Goal: Task Accomplishment & Management: Complete application form

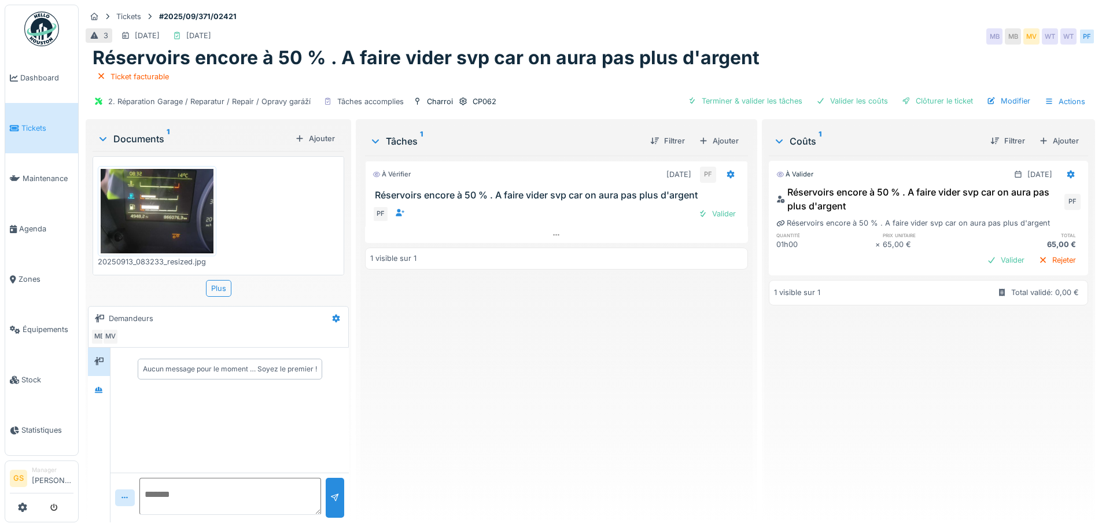
click at [22, 124] on span "Tickets" at bounding box center [47, 128] width 52 height 11
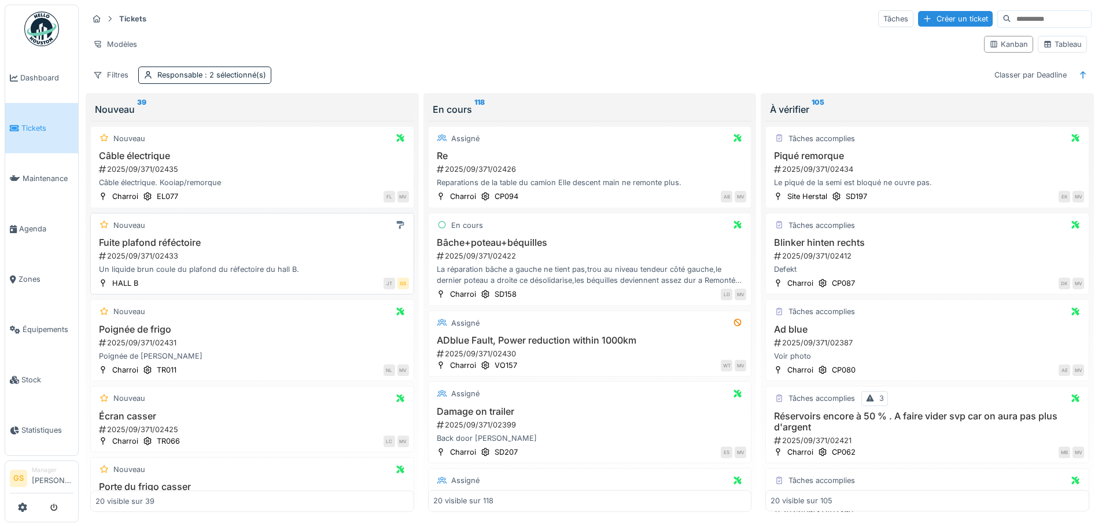
click at [153, 252] on div "2025/09/371/02433" at bounding box center [253, 255] width 311 height 11
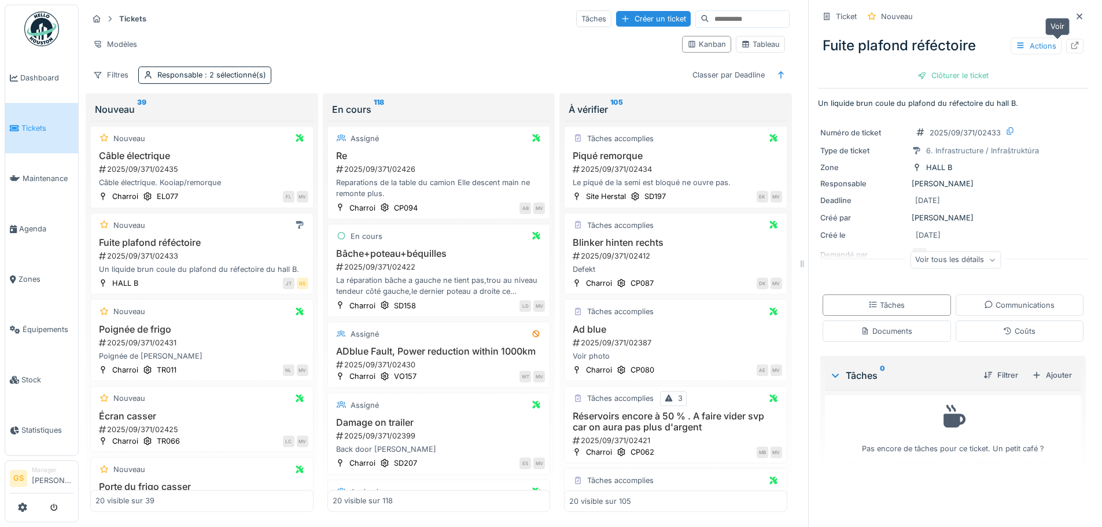
click at [1071, 46] on icon at bounding box center [1075, 46] width 8 height 8
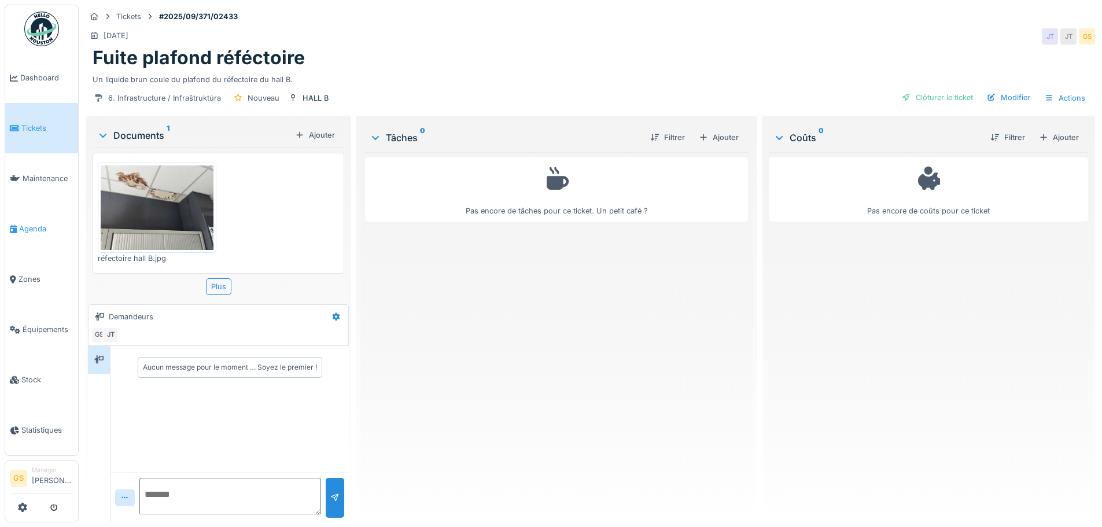
click at [27, 223] on span "Agenda" at bounding box center [46, 228] width 54 height 11
click at [29, 223] on span "Agenda" at bounding box center [46, 228] width 54 height 11
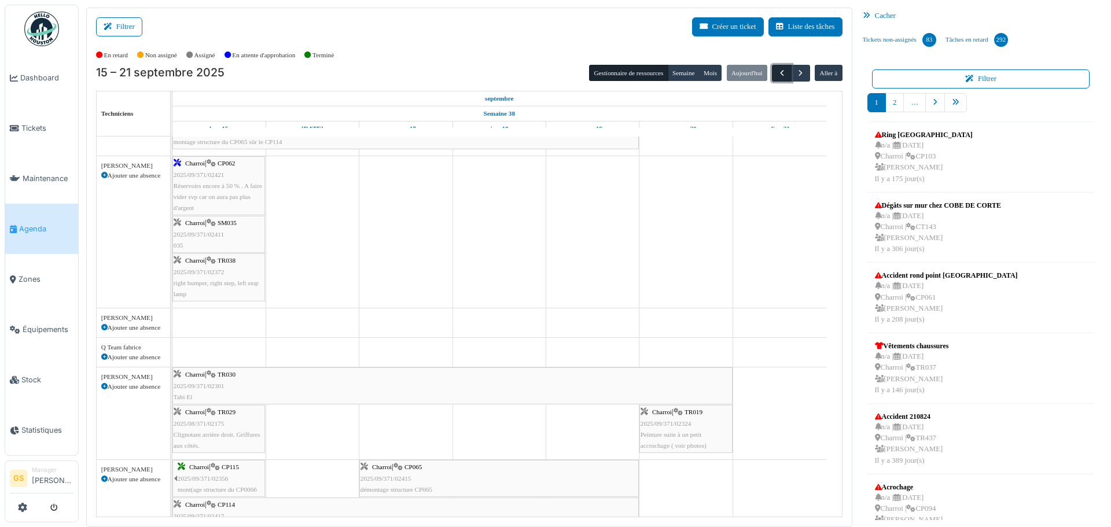
click at [777, 72] on span "button" at bounding box center [782, 73] width 10 height 10
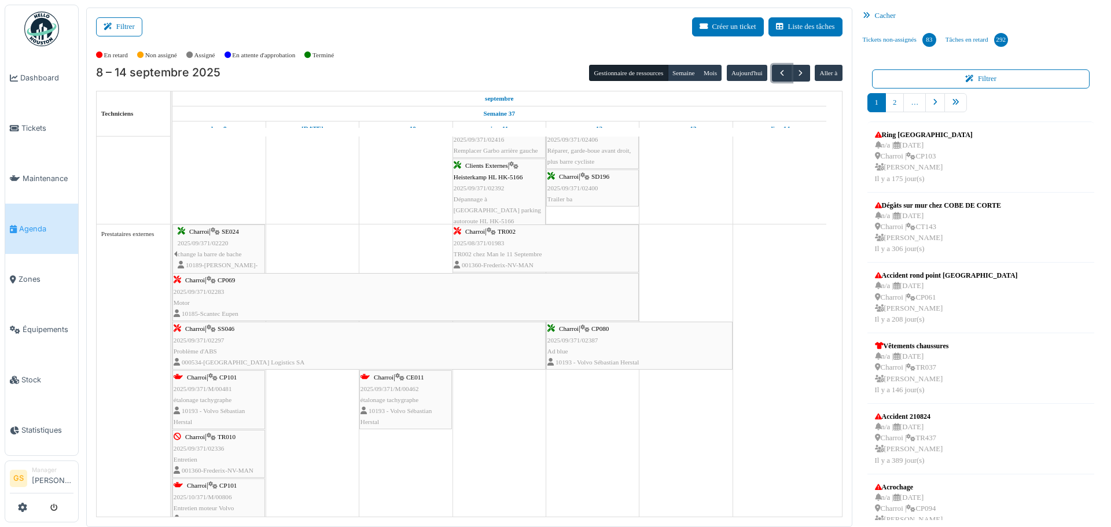
scroll to position [1152, 0]
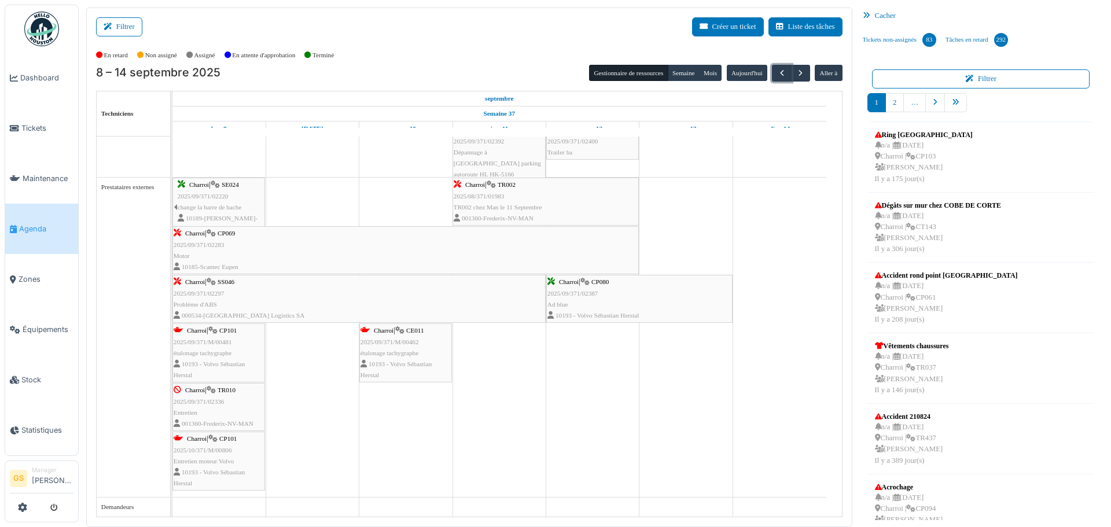
click at [563, 296] on span "2025/09/371/02387" at bounding box center [572, 293] width 51 height 7
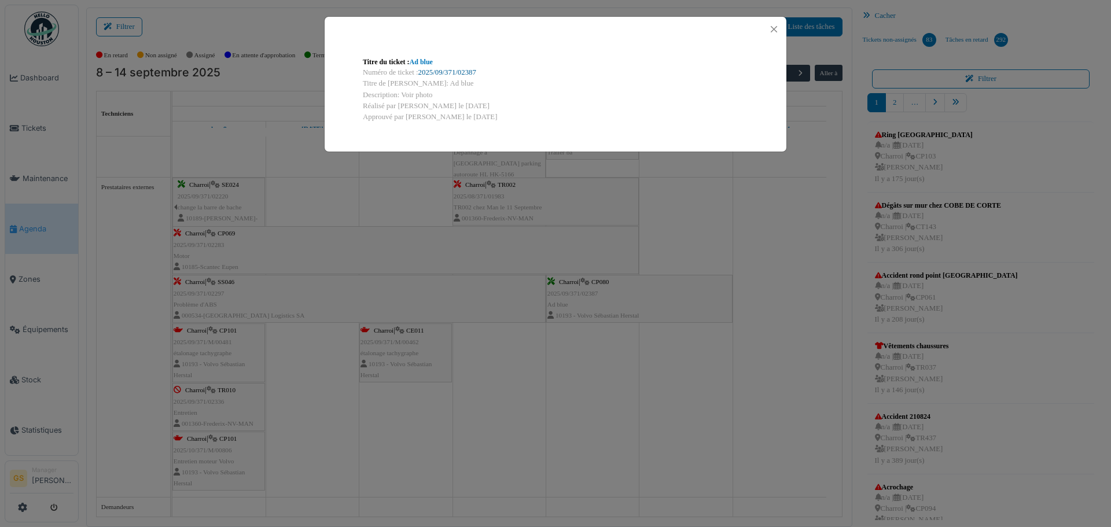
click at [433, 71] on link "2025/09/371/02387" at bounding box center [447, 72] width 58 height 8
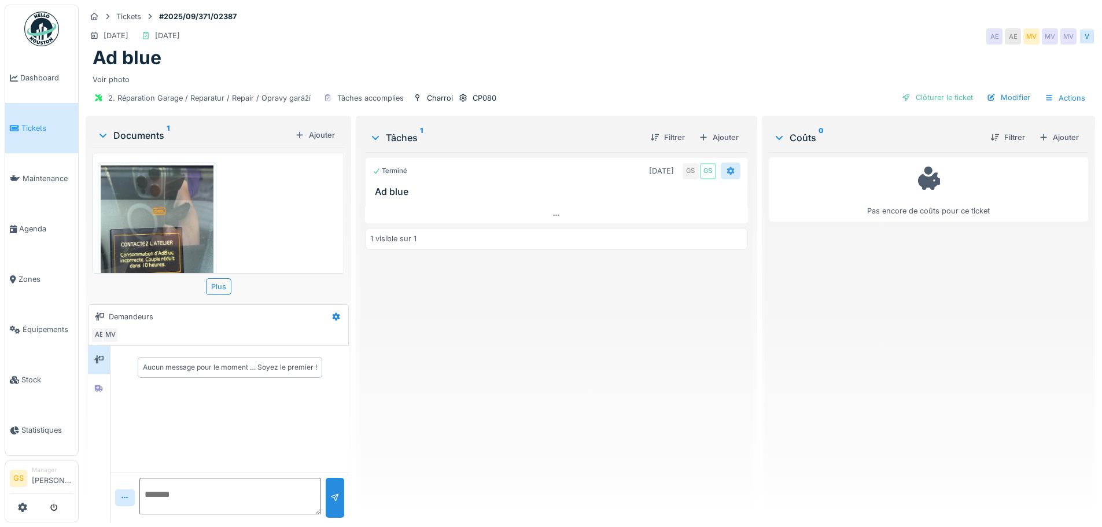
click at [726, 170] on icon at bounding box center [730, 171] width 8 height 8
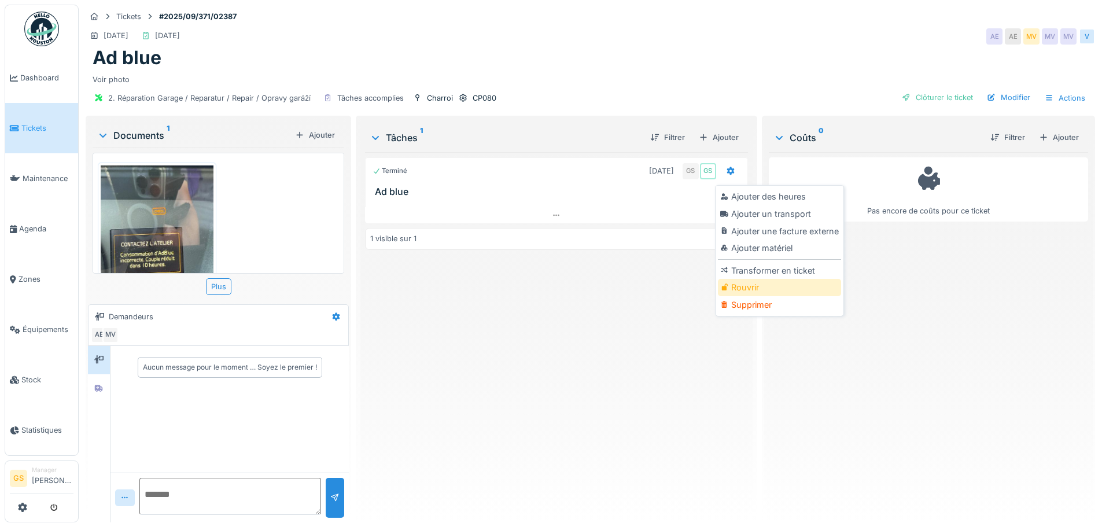
click at [732, 289] on div "Rouvrir" at bounding box center [779, 287] width 123 height 17
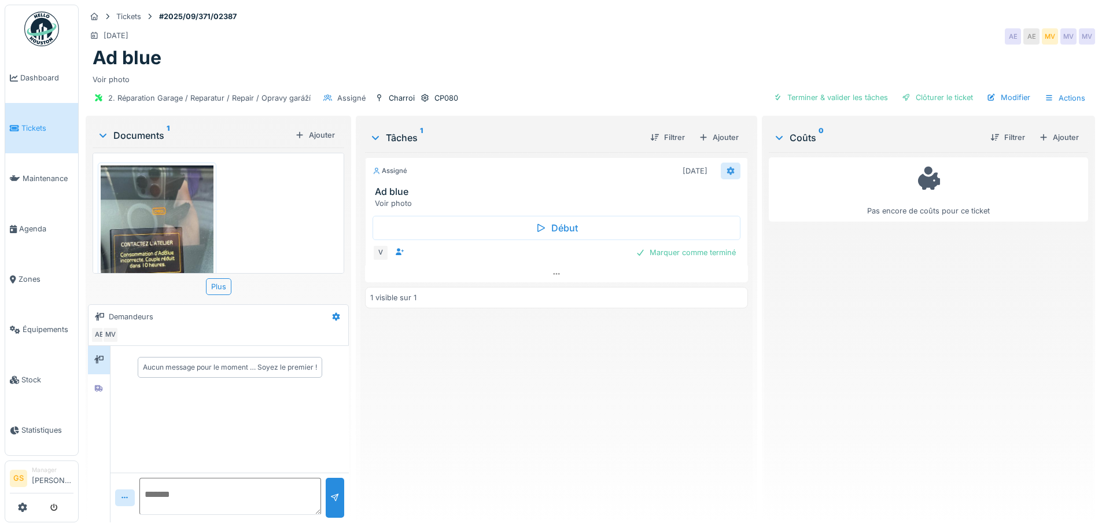
click at [729, 169] on icon at bounding box center [730, 171] width 9 height 8
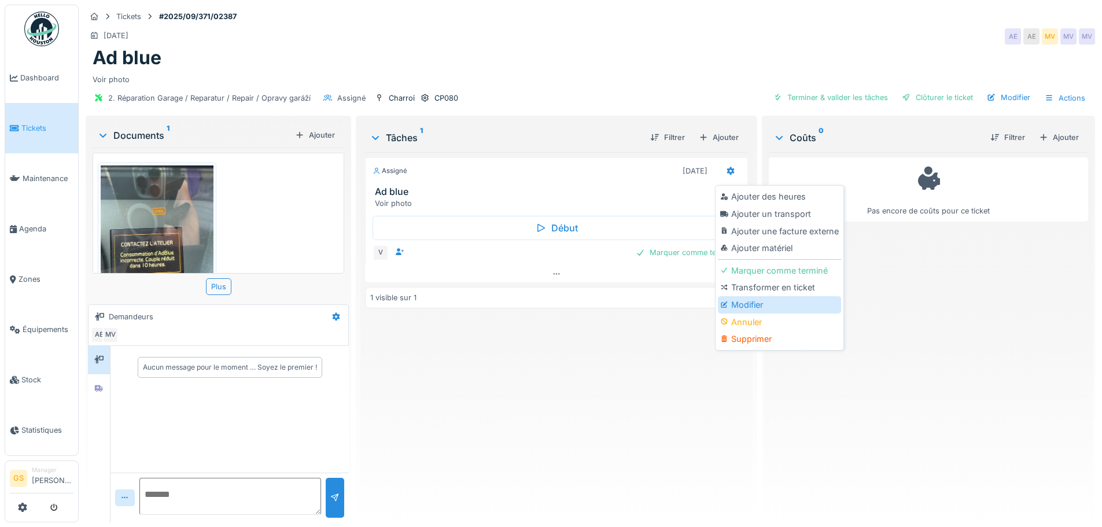
click at [751, 304] on div "Modifier" at bounding box center [779, 304] width 123 height 17
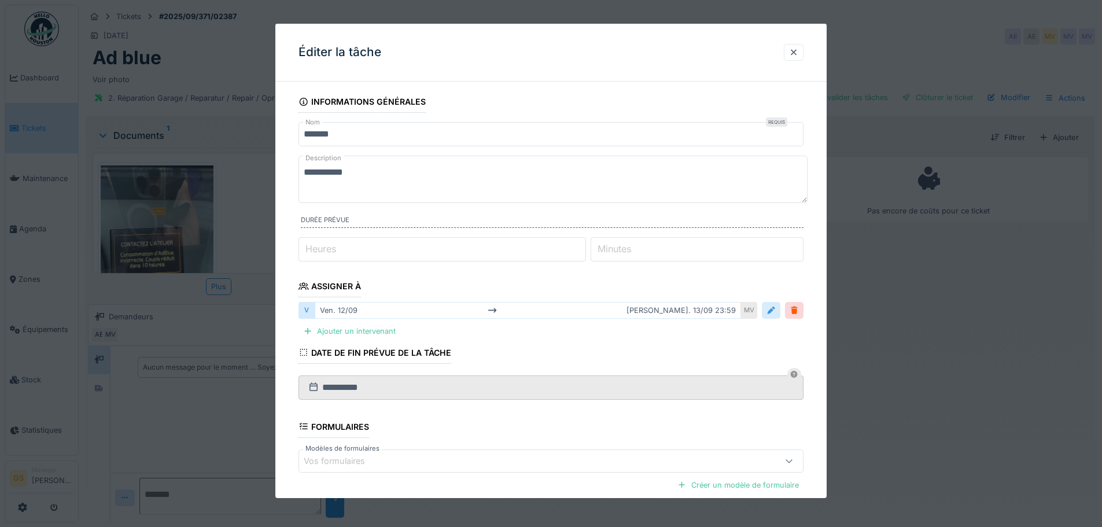
click at [775, 309] on div at bounding box center [770, 310] width 9 height 11
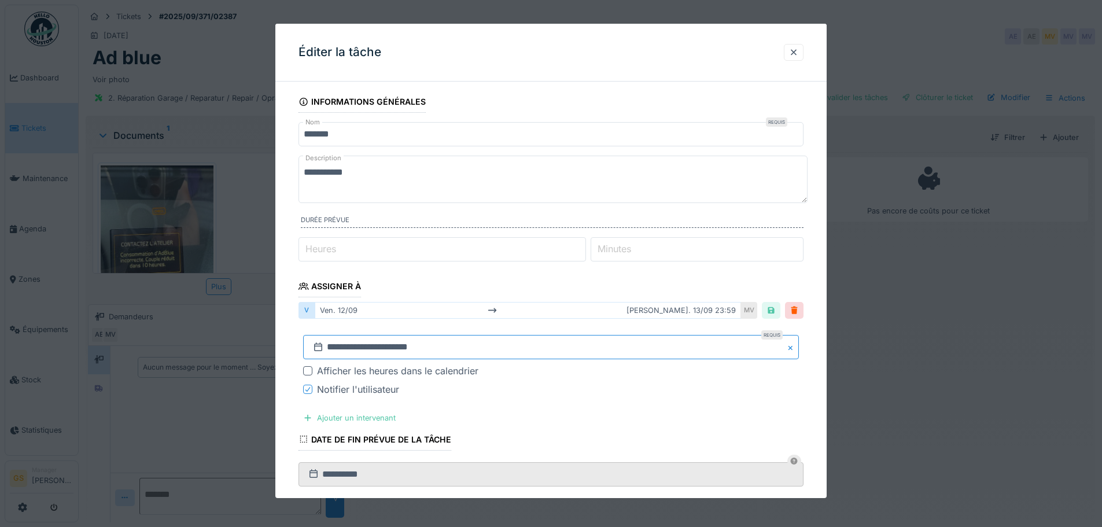
click at [338, 346] on input "**********" at bounding box center [551, 347] width 496 height 24
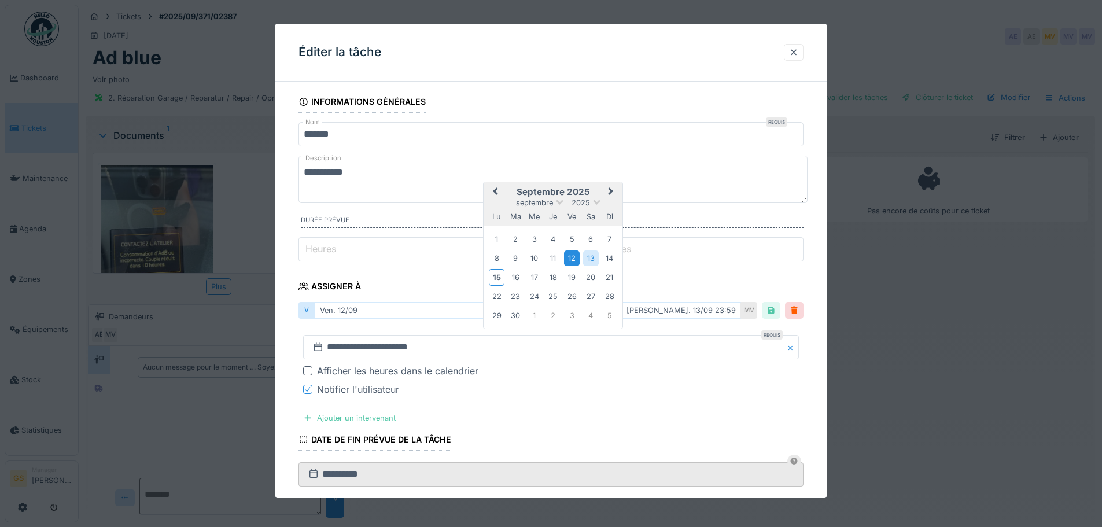
click at [573, 256] on div "12" at bounding box center [572, 258] width 16 height 16
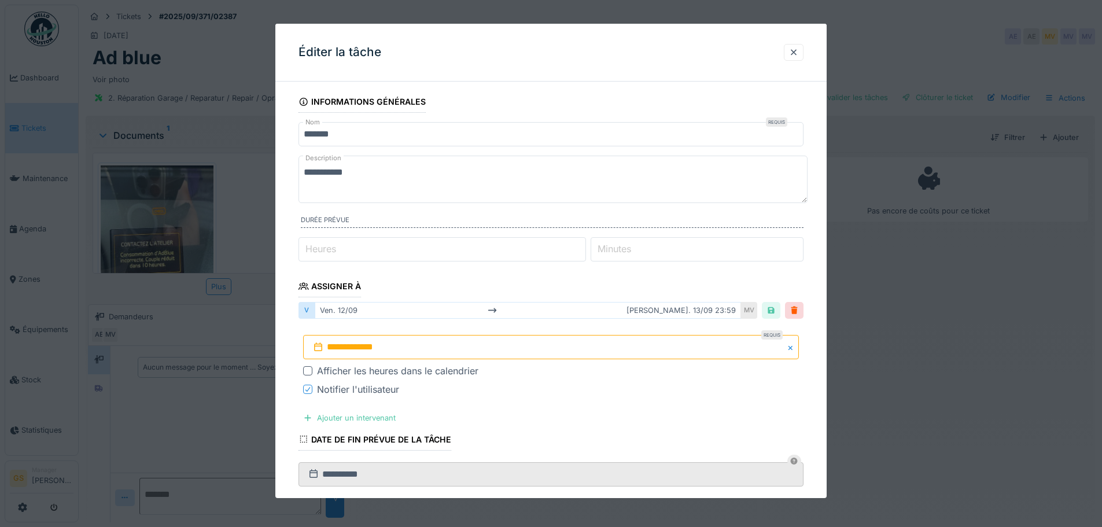
click at [402, 348] on input "**********" at bounding box center [551, 347] width 496 height 24
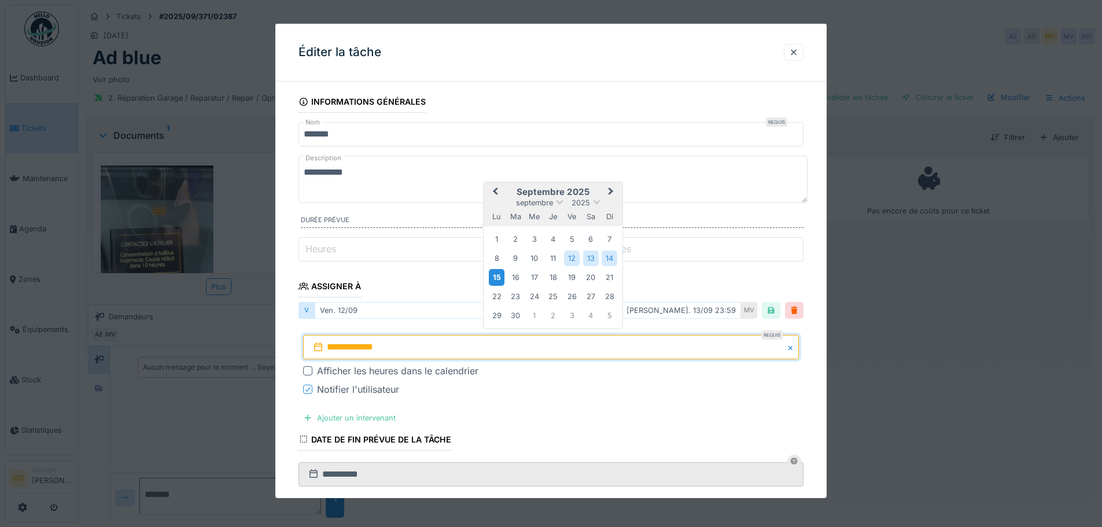
click at [499, 280] on div "15" at bounding box center [497, 277] width 16 height 17
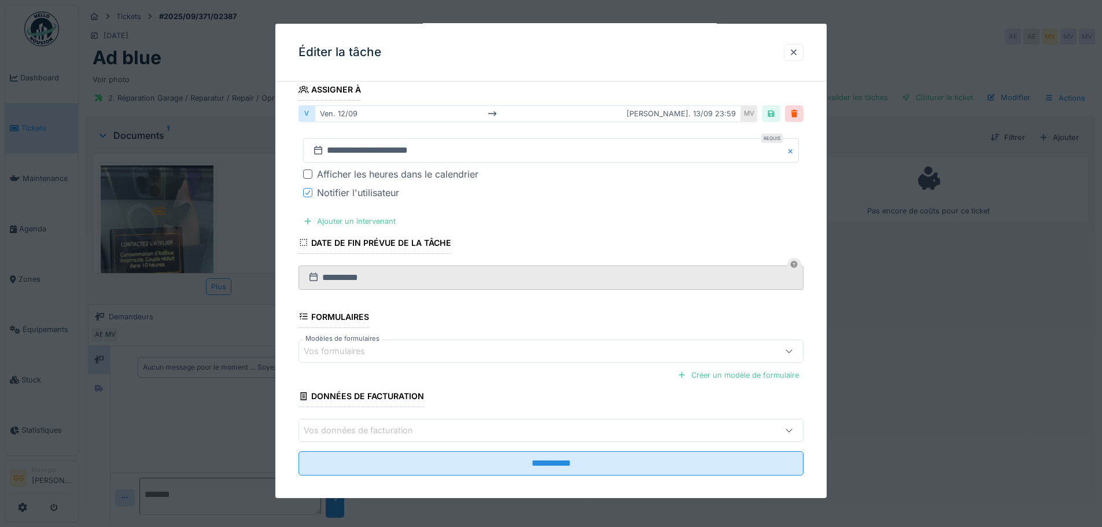
scroll to position [206, 0]
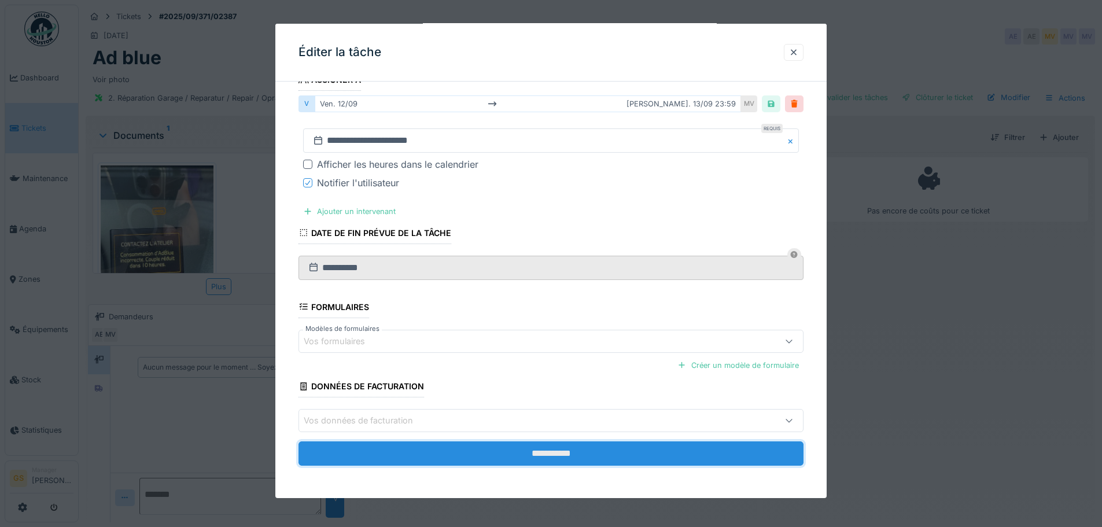
click at [615, 460] on input "**********" at bounding box center [550, 453] width 505 height 24
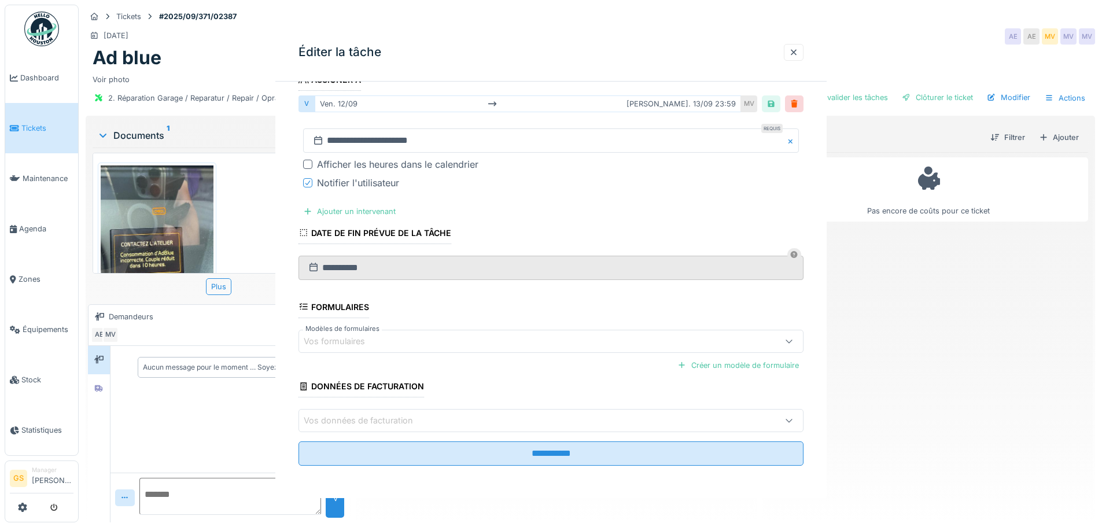
scroll to position [0, 0]
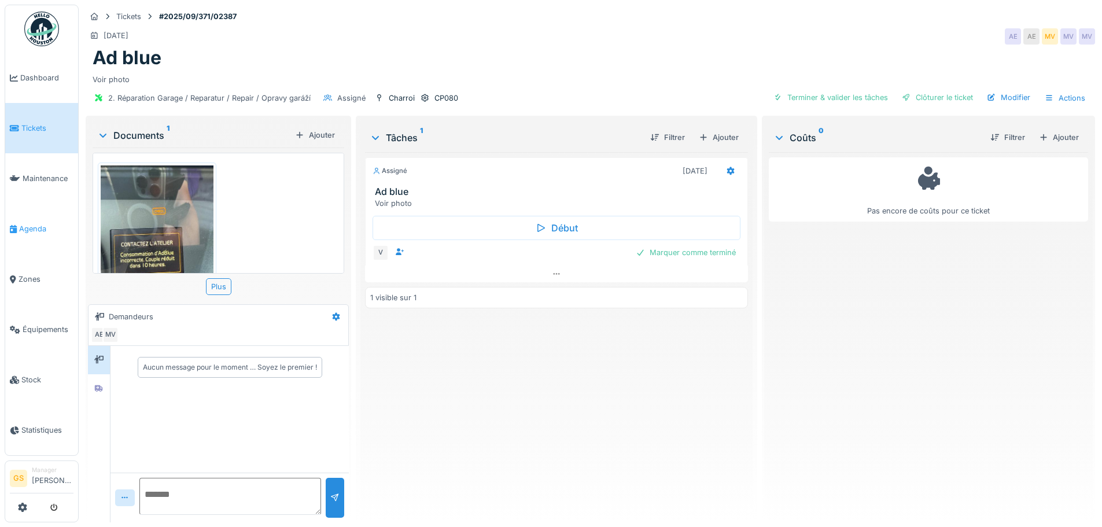
click at [27, 223] on span "Agenda" at bounding box center [46, 228] width 54 height 11
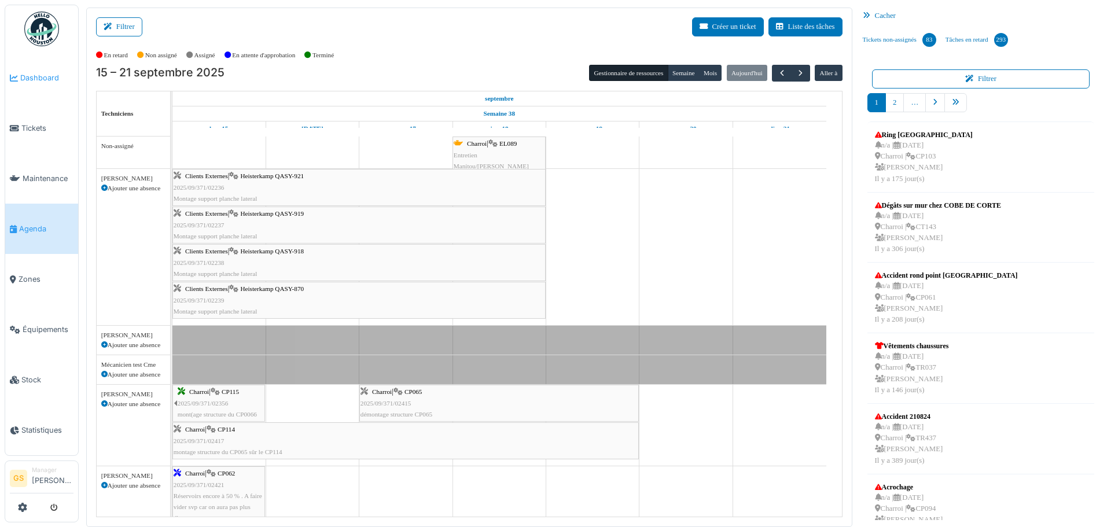
click at [21, 74] on span "Dashboard" at bounding box center [46, 77] width 53 height 11
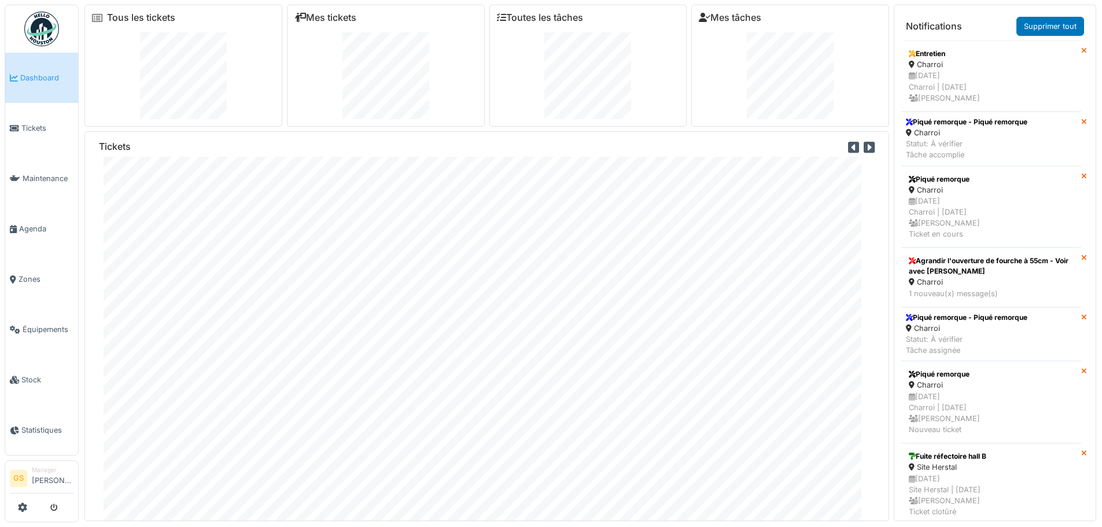
click at [32, 71] on link "Dashboard" at bounding box center [41, 78] width 73 height 50
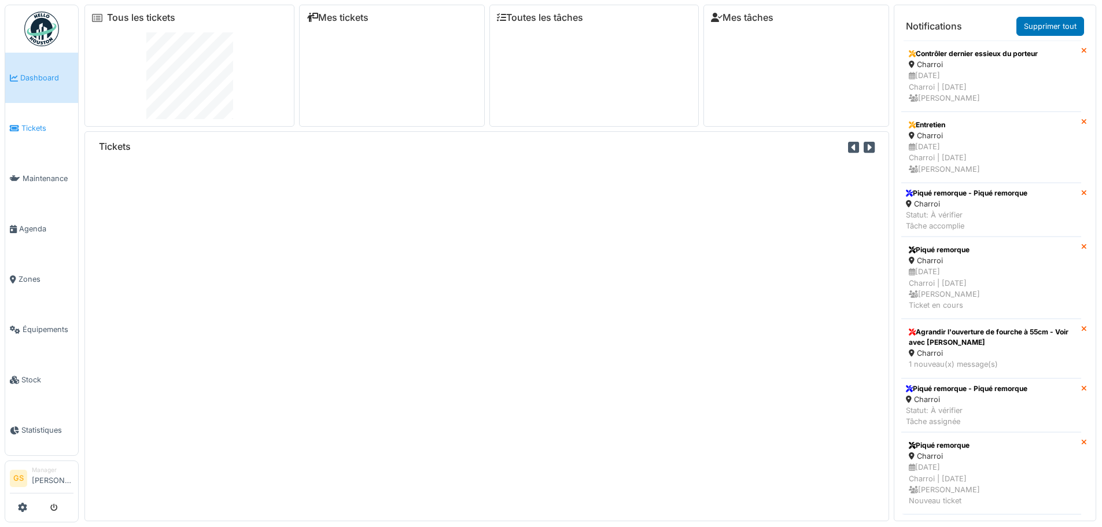
click at [34, 123] on span "Tickets" at bounding box center [47, 128] width 52 height 11
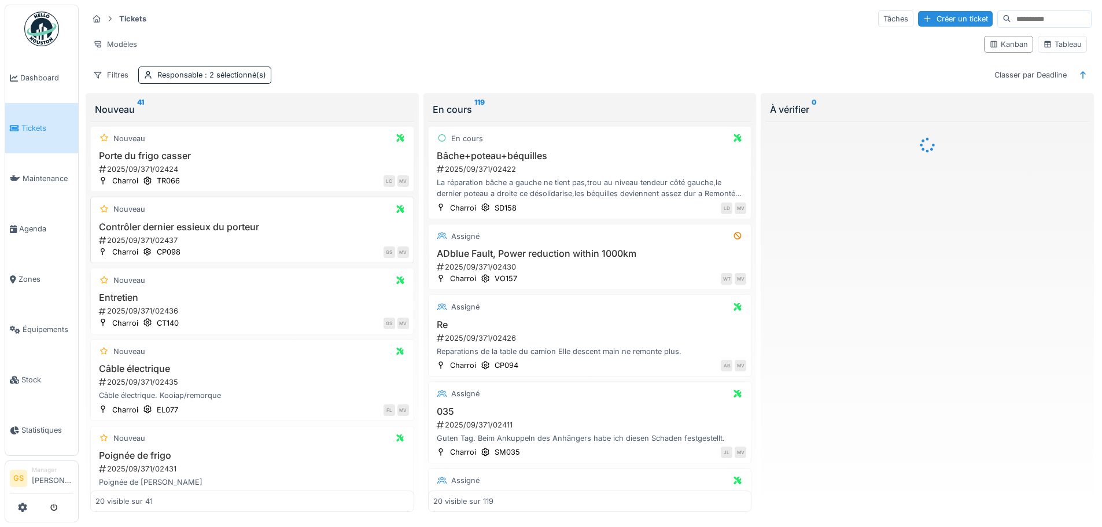
click at [137, 237] on div "2025/09/371/02437" at bounding box center [253, 240] width 311 height 11
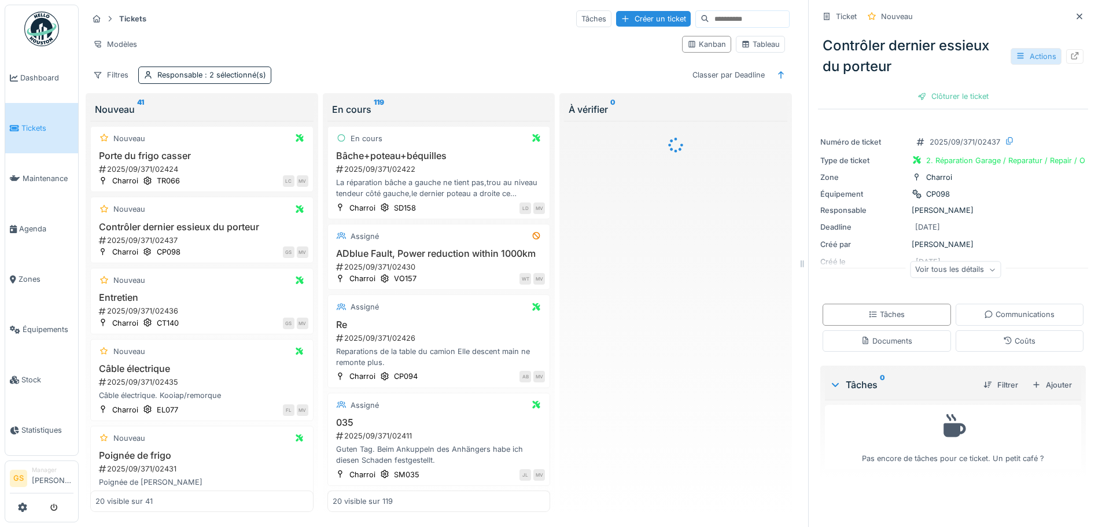
click at [1020, 56] on div "Actions" at bounding box center [1035, 56] width 51 height 17
click at [1071, 54] on icon at bounding box center [1075, 56] width 8 height 8
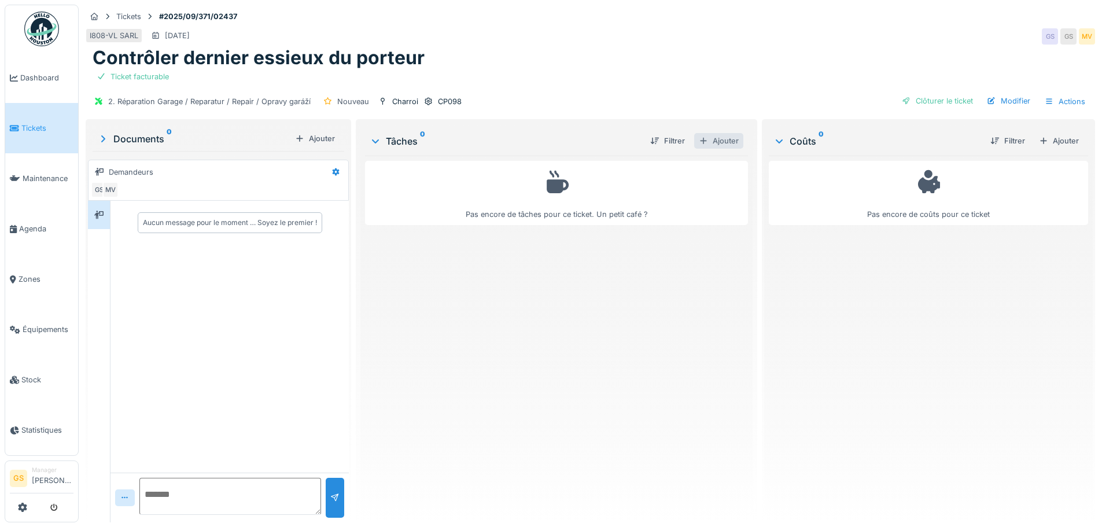
click at [717, 138] on div "Ajouter" at bounding box center [718, 141] width 49 height 16
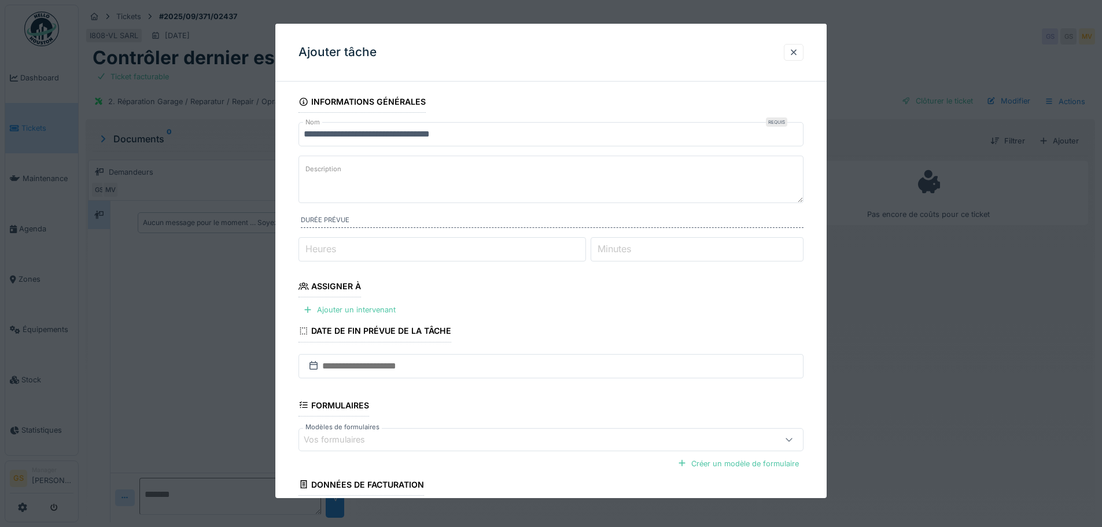
click at [347, 287] on div "Assigner à" at bounding box center [329, 288] width 62 height 20
click at [388, 311] on div "Ajouter un intervenant" at bounding box center [349, 310] width 102 height 16
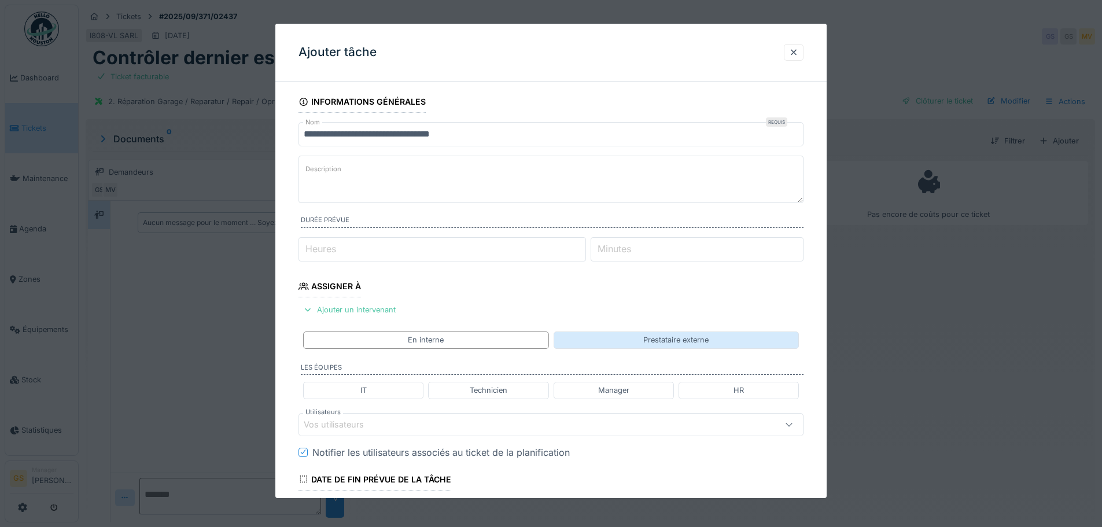
click at [607, 344] on div "Prestataire externe" at bounding box center [676, 339] width 245 height 17
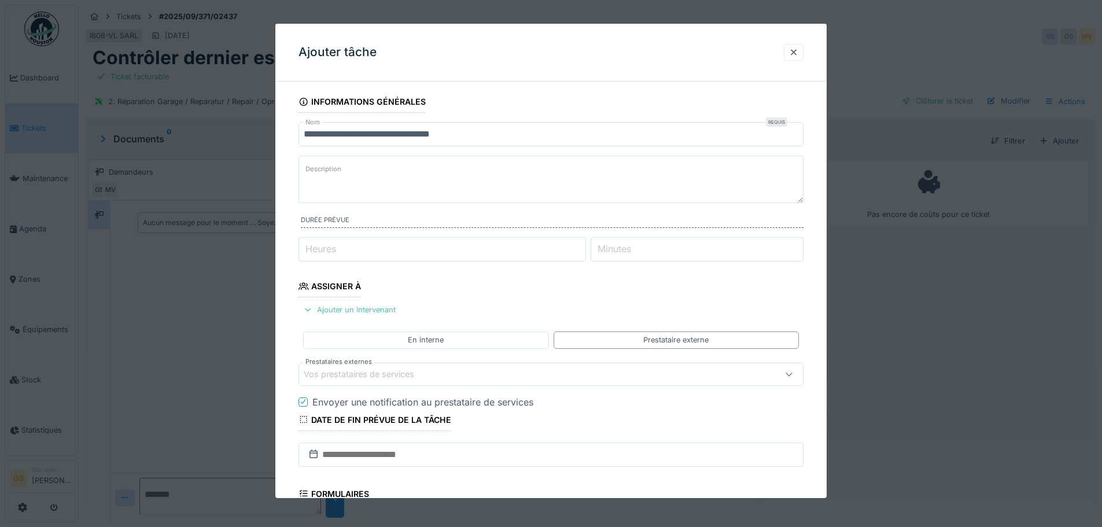
click at [352, 374] on div "Vos prestataires de services" at bounding box center [367, 374] width 127 height 13
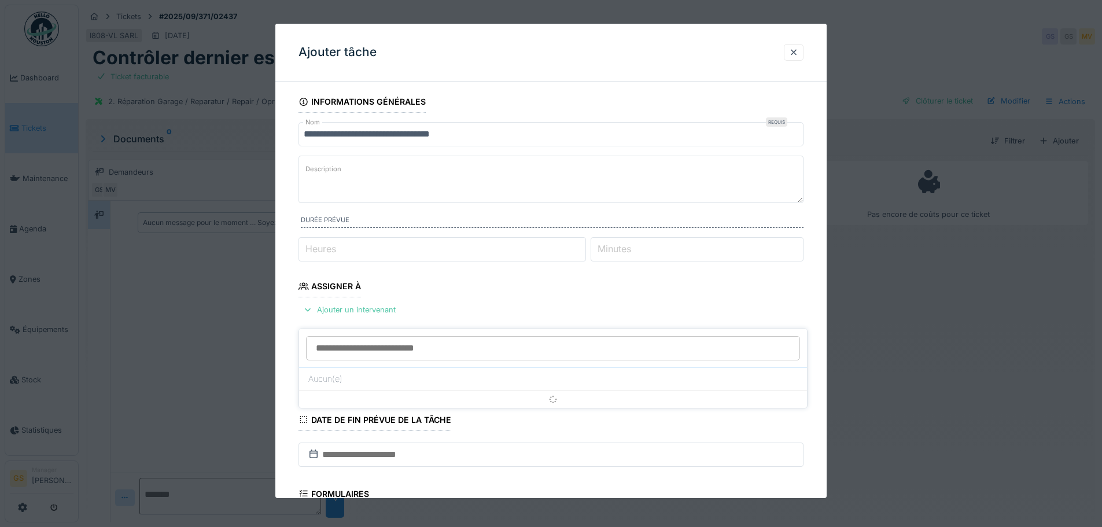
scroll to position [113, 0]
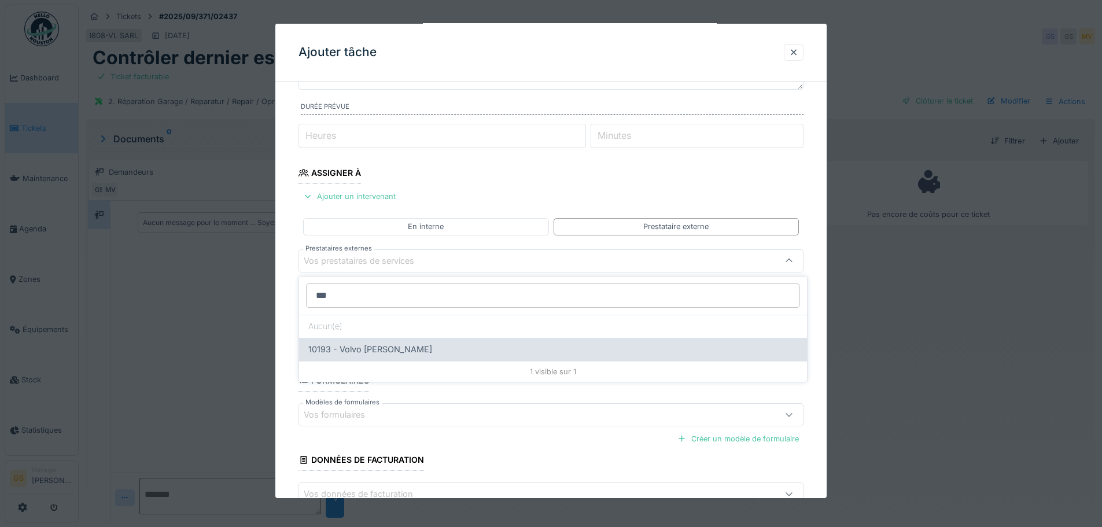
type input "***"
click at [351, 356] on div "10193 - Volvo Sebastian Melen" at bounding box center [553, 349] width 508 height 23
type input "*****"
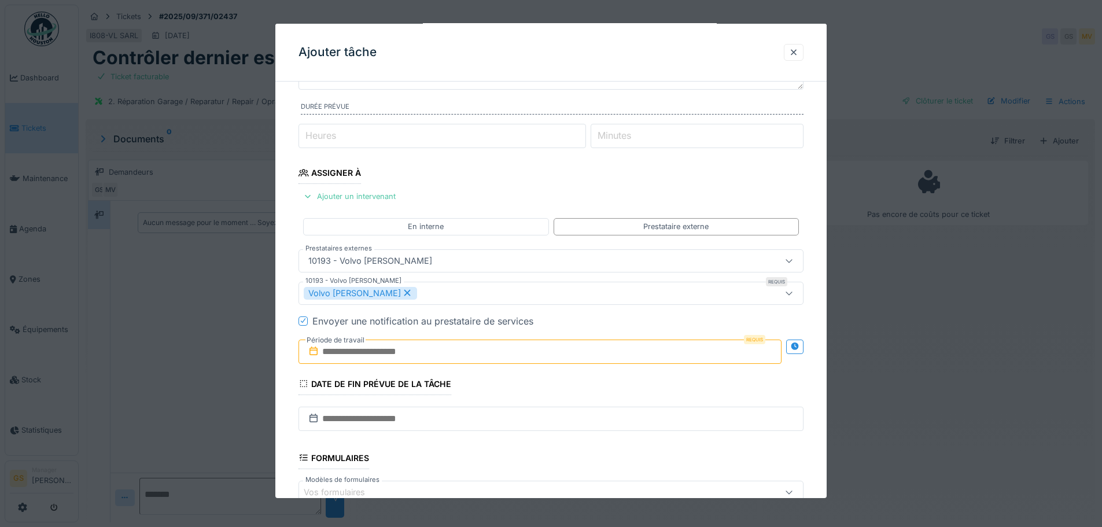
click at [333, 352] on input "text" at bounding box center [539, 352] width 483 height 24
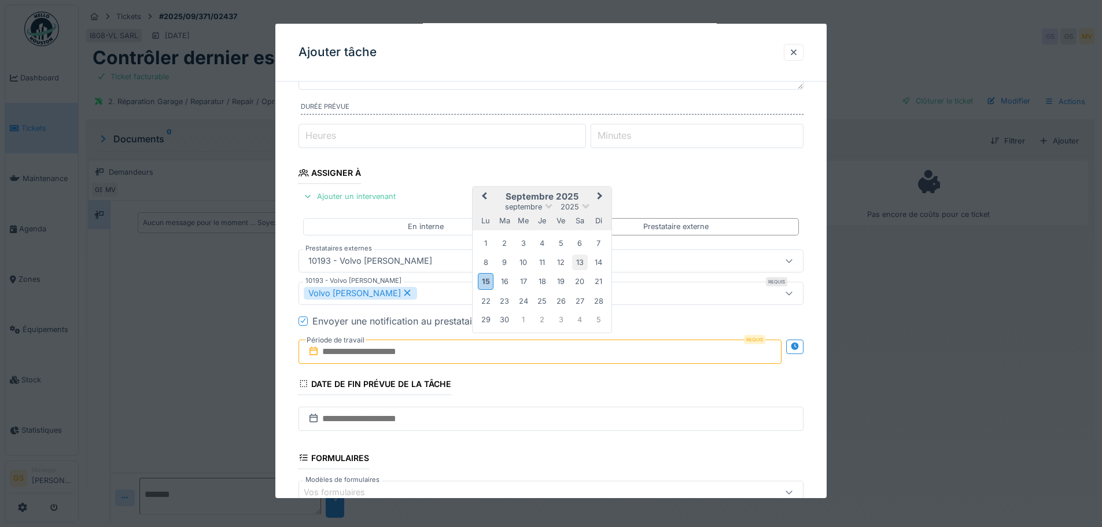
click at [577, 259] on div "13" at bounding box center [580, 263] width 16 height 16
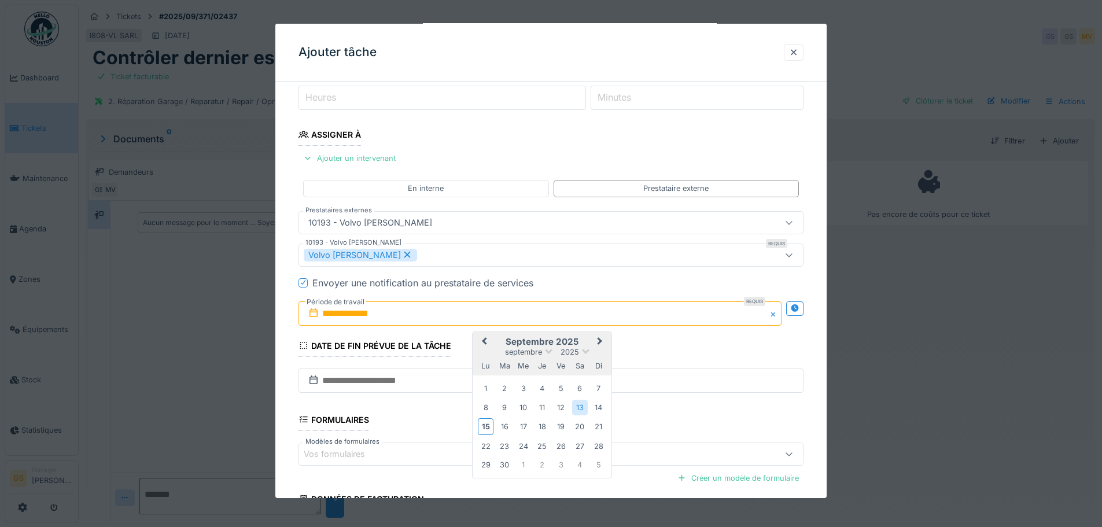
scroll to position [171, 0]
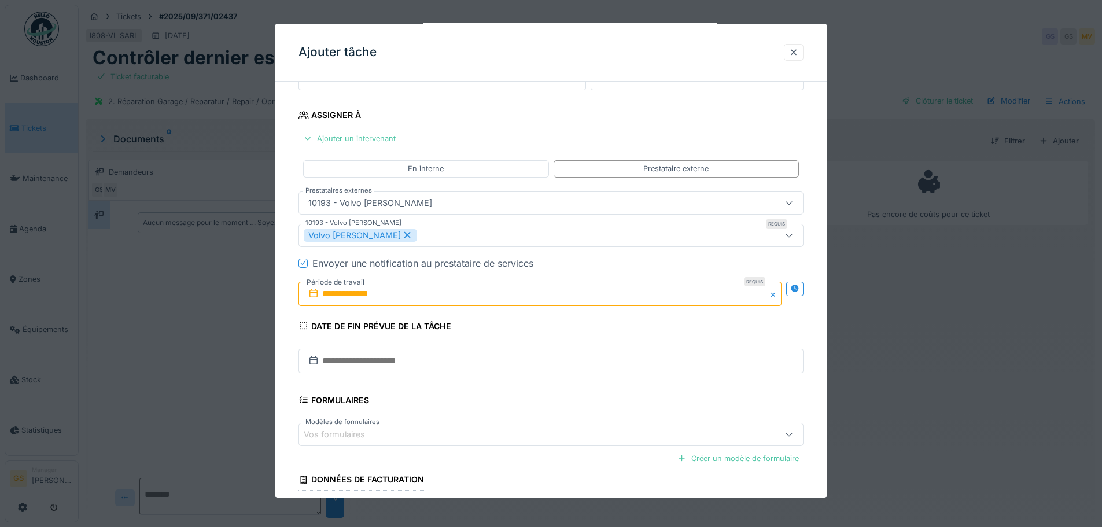
click at [301, 261] on icon at bounding box center [303, 263] width 7 height 6
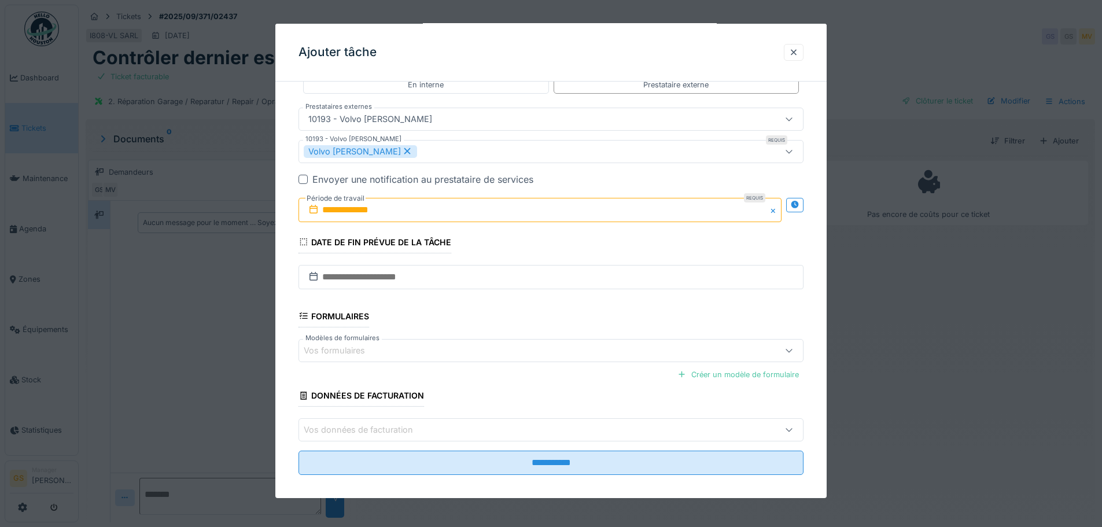
scroll to position [264, 0]
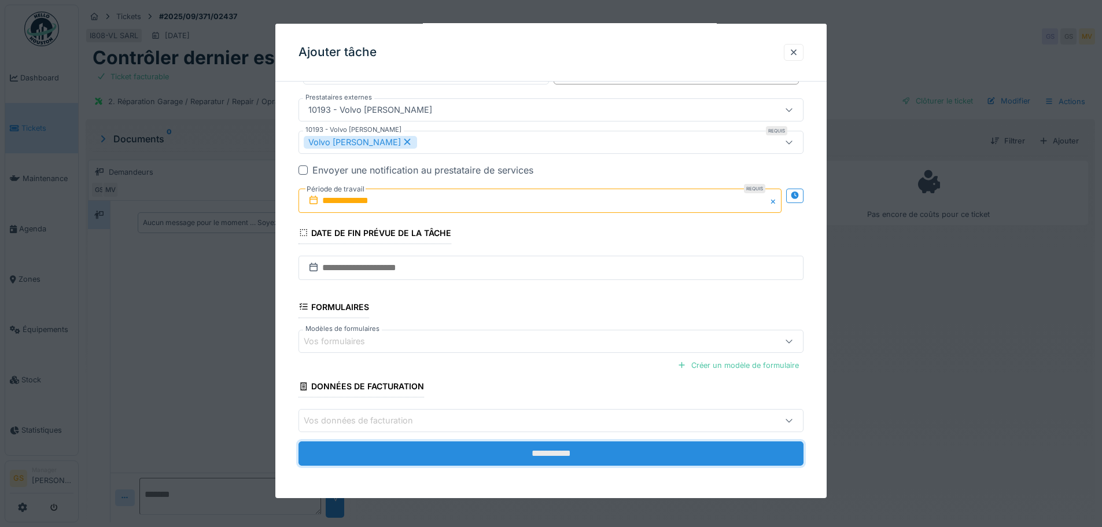
click at [553, 452] on input "**********" at bounding box center [550, 453] width 505 height 24
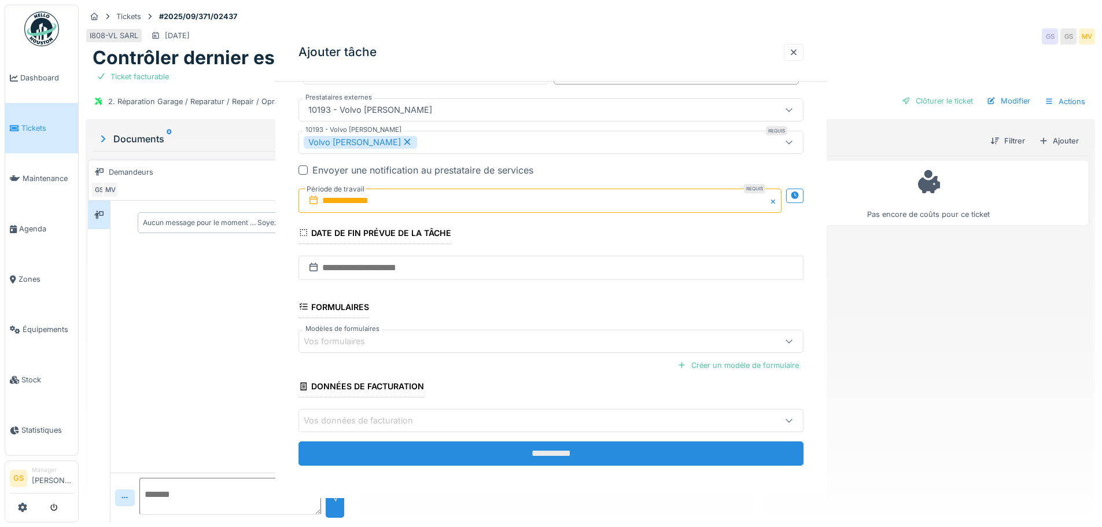
scroll to position [0, 0]
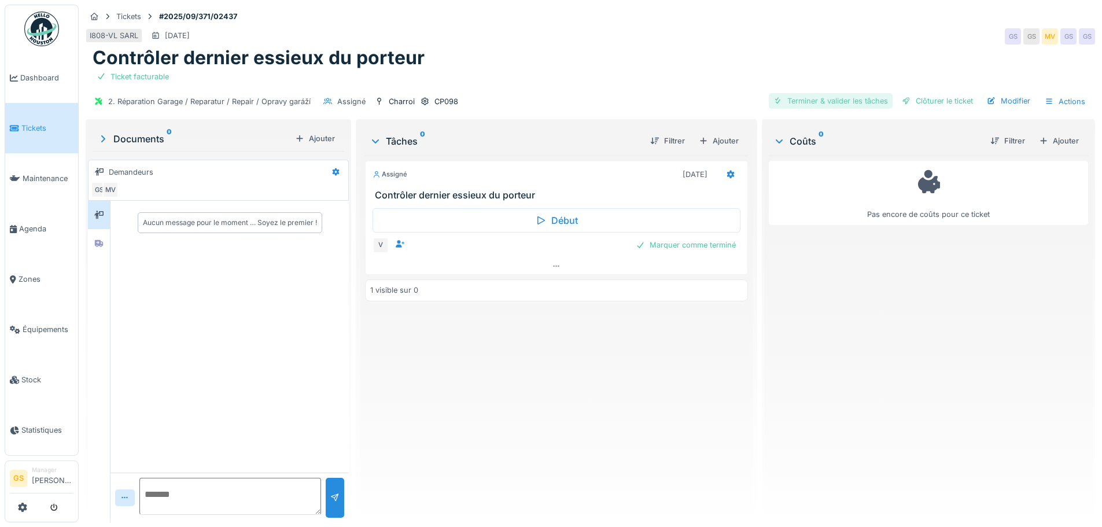
click at [832, 101] on div "Terminer & valider les tâches" at bounding box center [831, 101] width 124 height 16
click at [31, 127] on span "Tickets" at bounding box center [47, 128] width 52 height 11
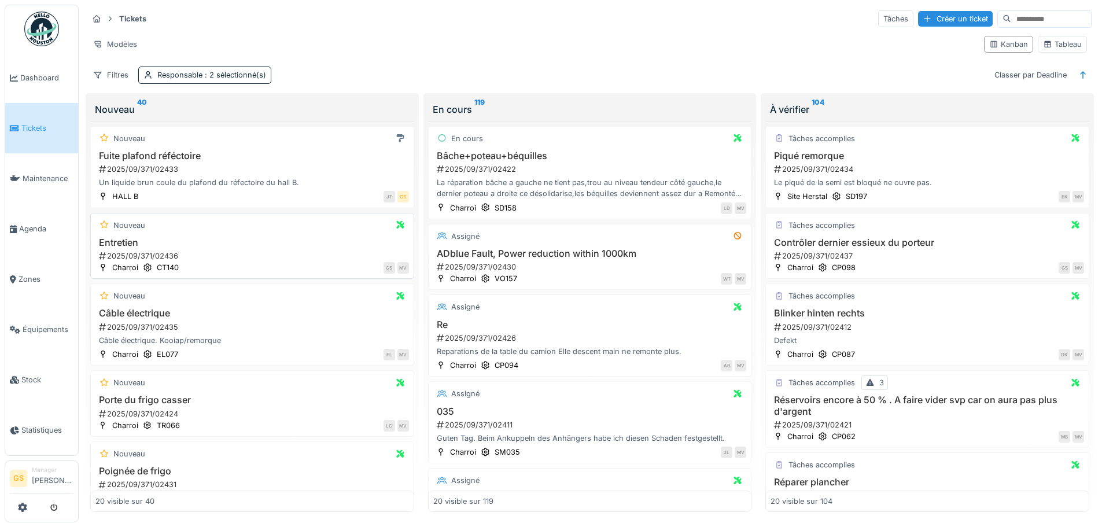
click at [121, 255] on div "2025/09/371/02436" at bounding box center [253, 255] width 311 height 11
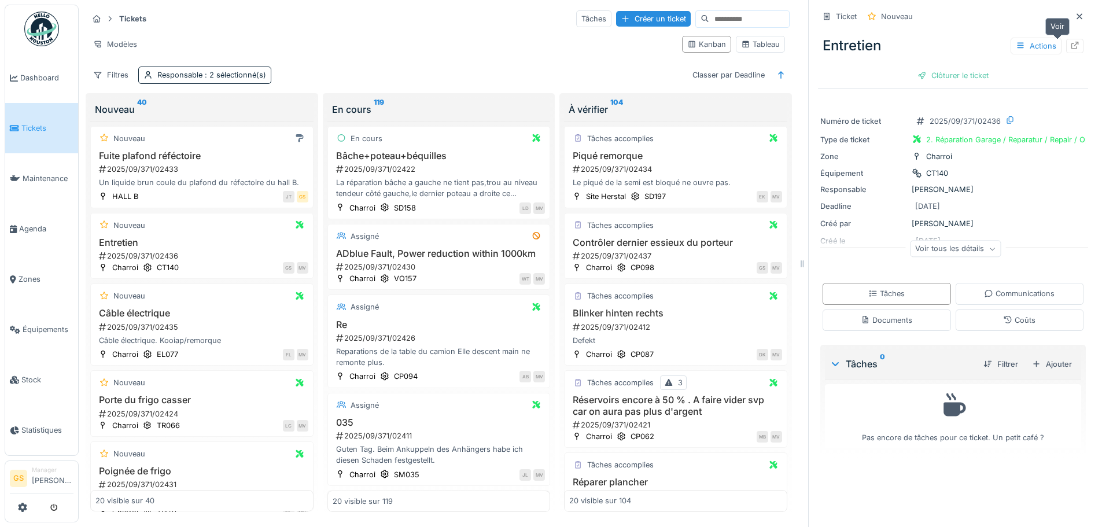
click at [1070, 46] on icon at bounding box center [1074, 46] width 9 height 8
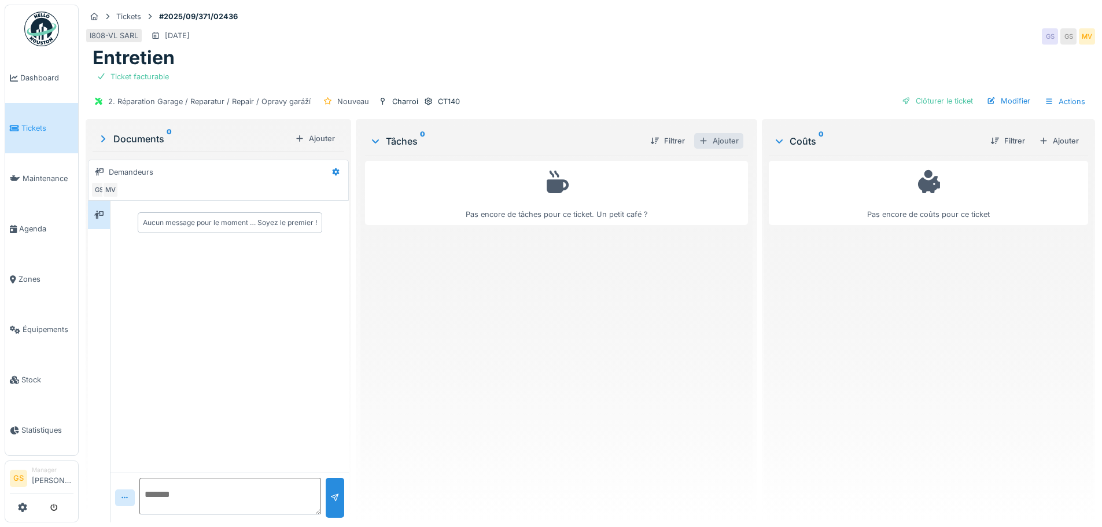
click at [721, 141] on div "Ajouter" at bounding box center [718, 141] width 49 height 16
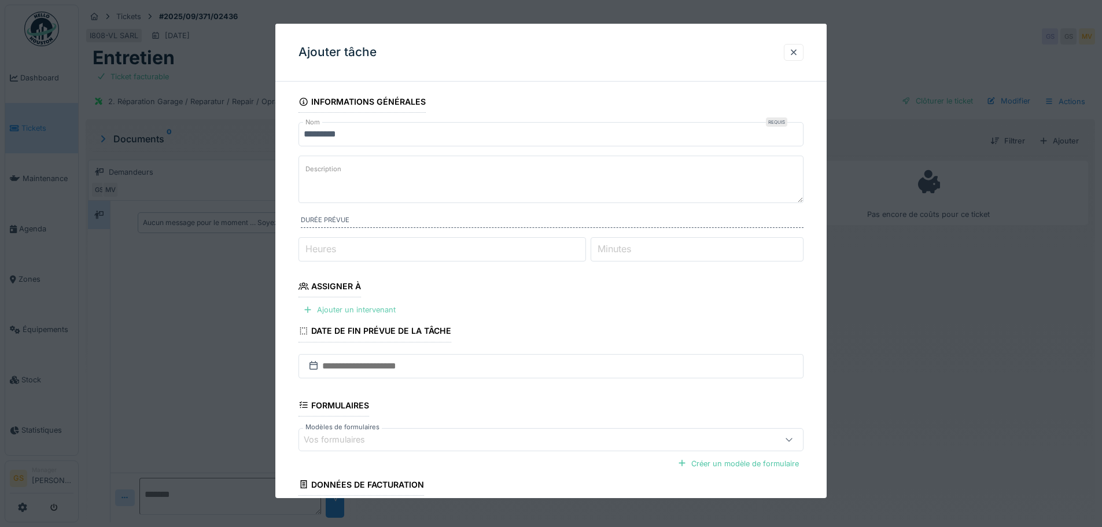
click at [349, 305] on div "Ajouter un intervenant" at bounding box center [349, 310] width 102 height 16
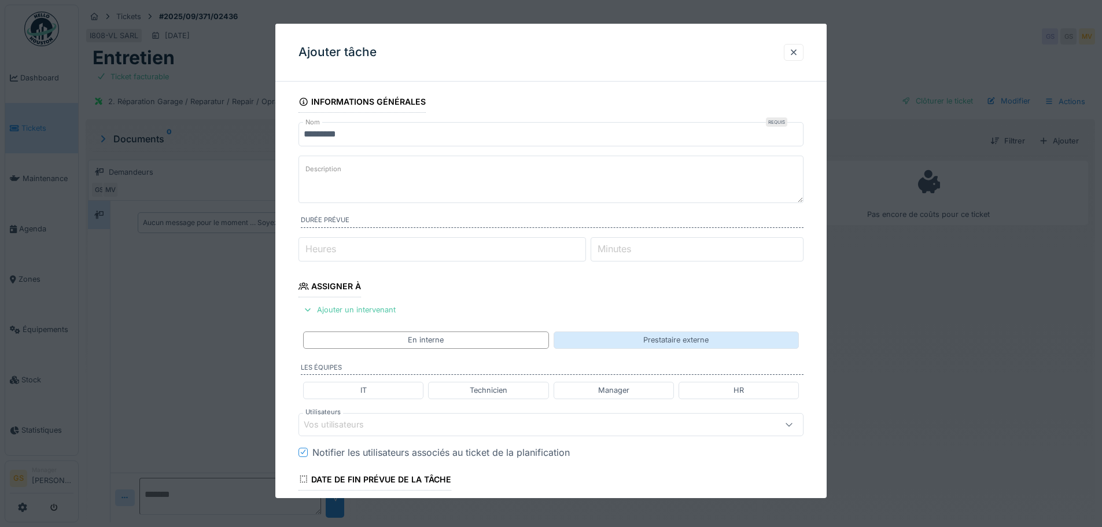
click at [665, 340] on div "Prestataire externe" at bounding box center [675, 339] width 65 height 11
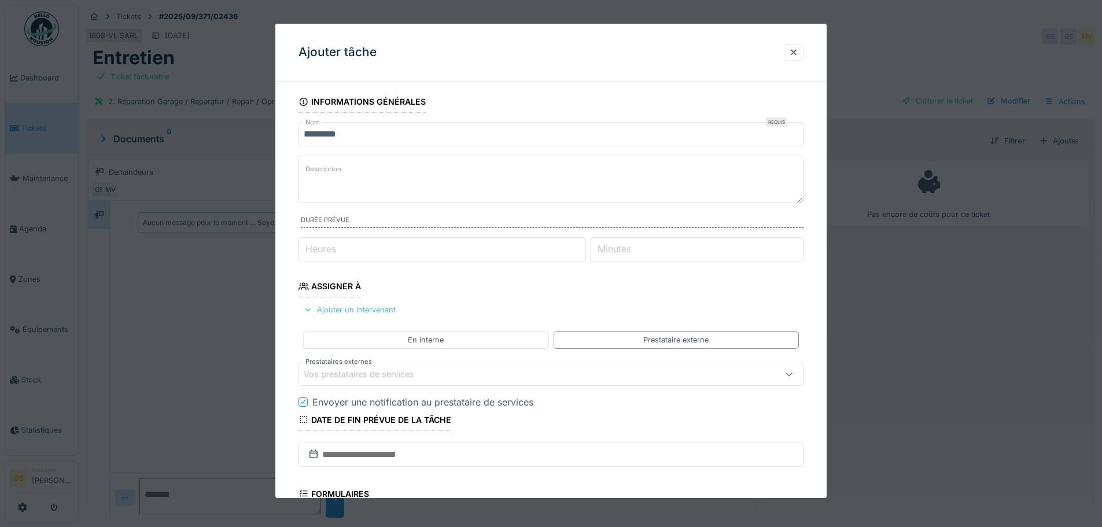
click at [341, 372] on div "Vos prestataires de services" at bounding box center [367, 374] width 127 height 13
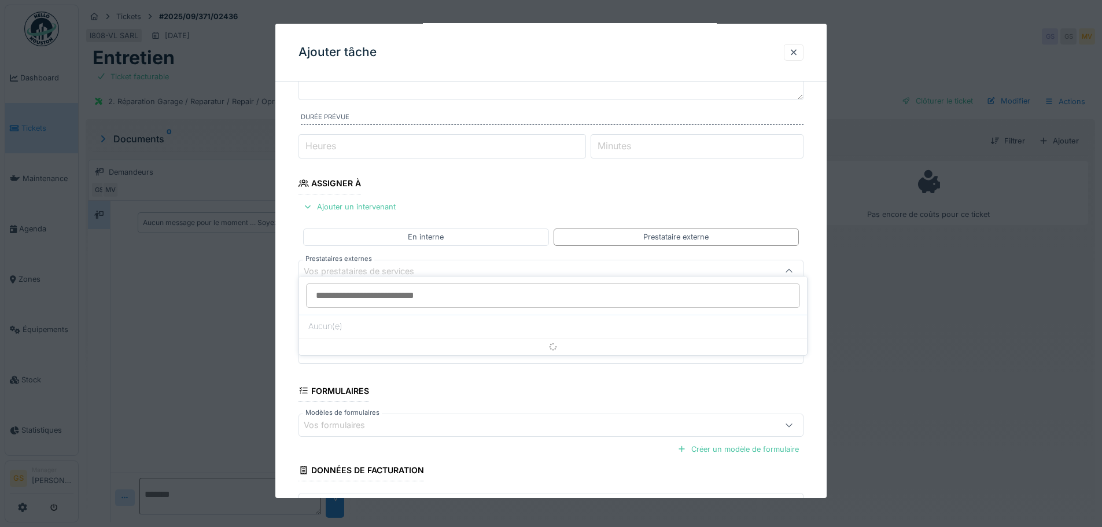
scroll to position [113, 0]
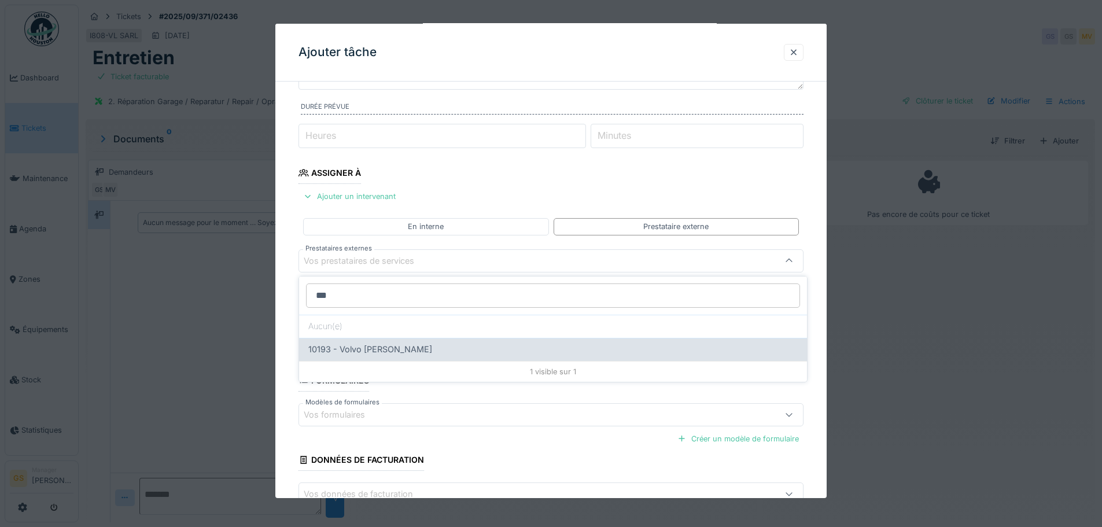
type input "***"
click at [353, 347] on span "10193 - Volvo Sebastian Melen" at bounding box center [370, 349] width 124 height 13
type input "*****"
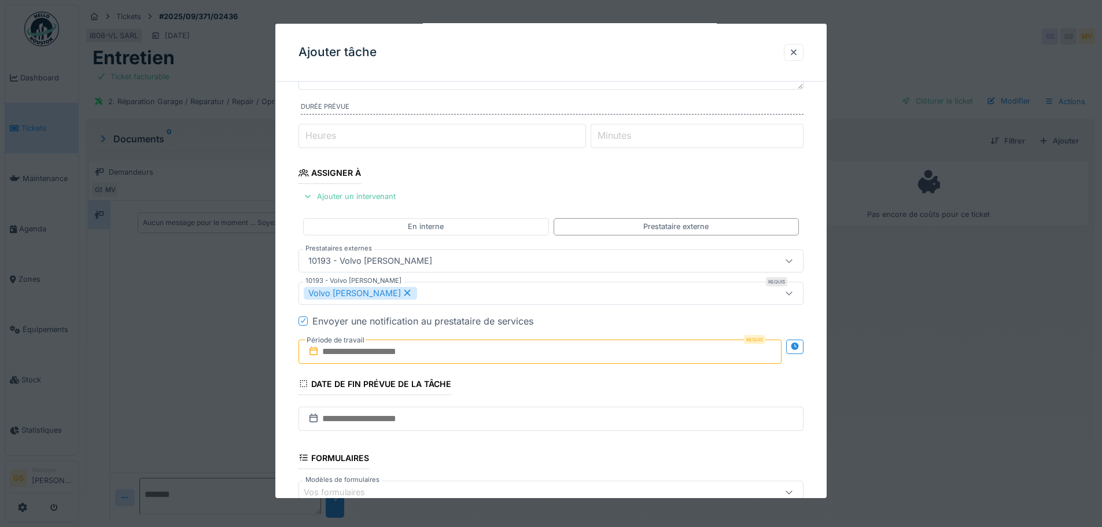
click at [304, 323] on icon at bounding box center [303, 321] width 7 height 6
click at [318, 354] on icon at bounding box center [314, 350] width 12 height 9
click at [331, 346] on input "text" at bounding box center [539, 352] width 483 height 24
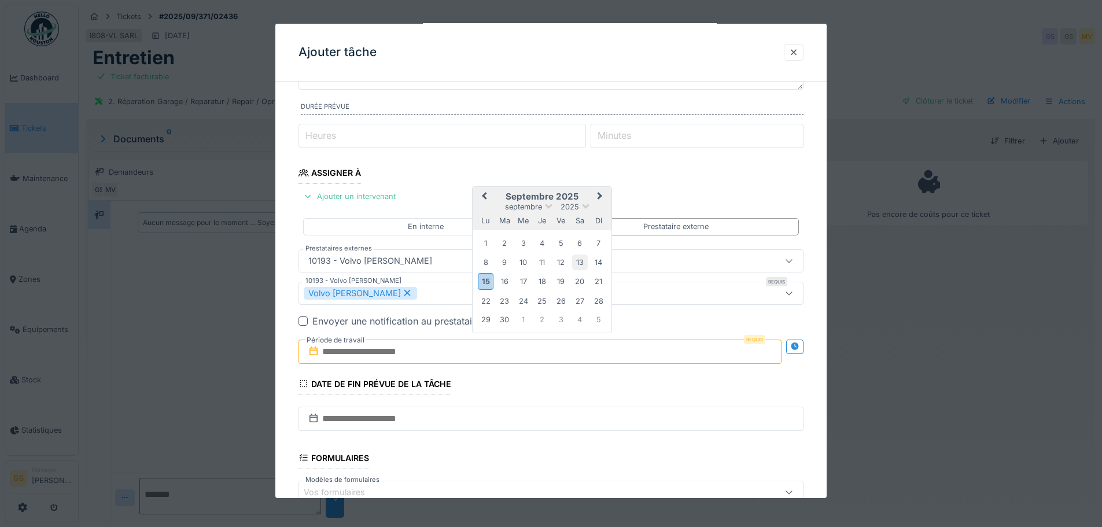
click at [581, 261] on div "13" at bounding box center [580, 263] width 16 height 16
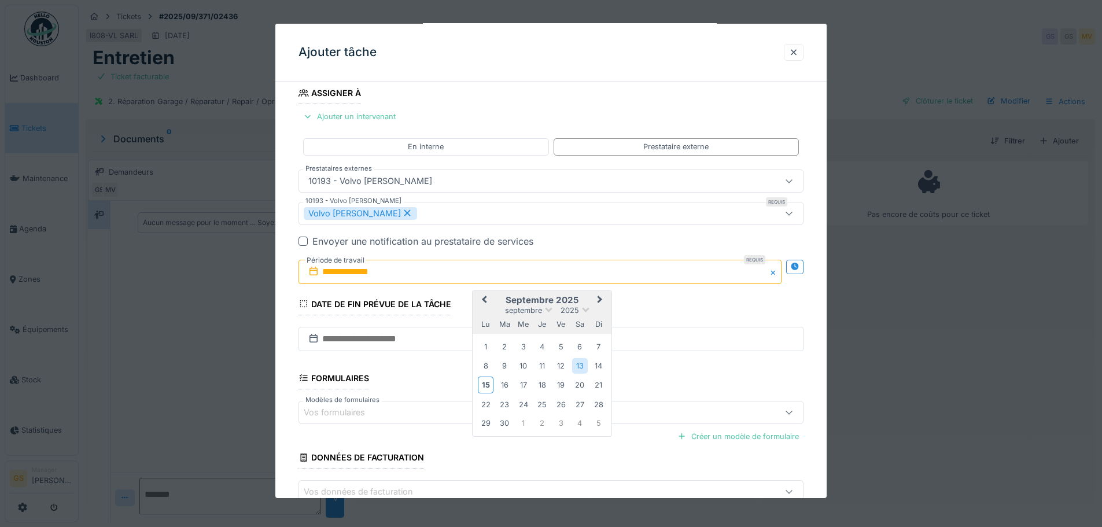
scroll to position [264, 0]
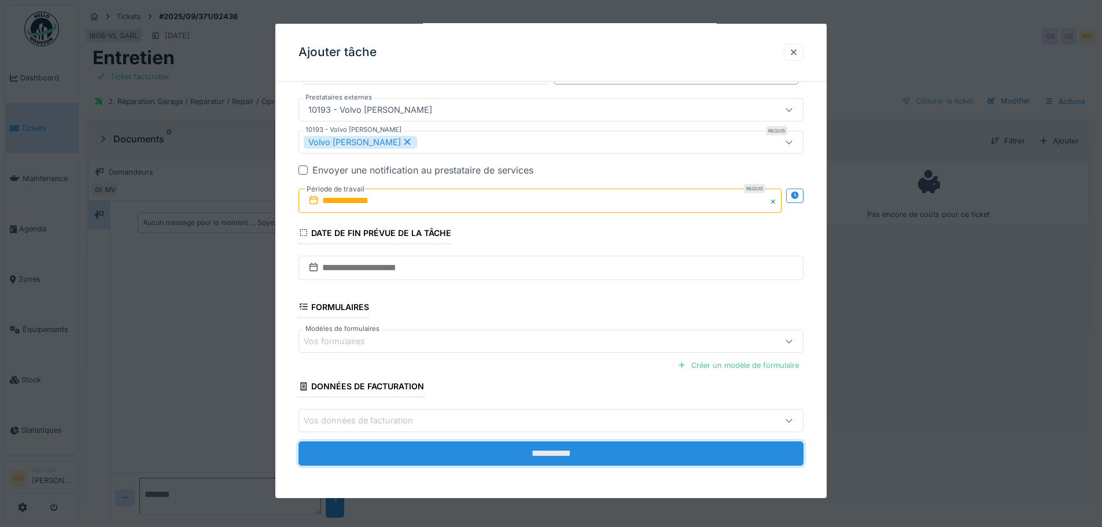
click at [522, 455] on input "**********" at bounding box center [550, 453] width 505 height 24
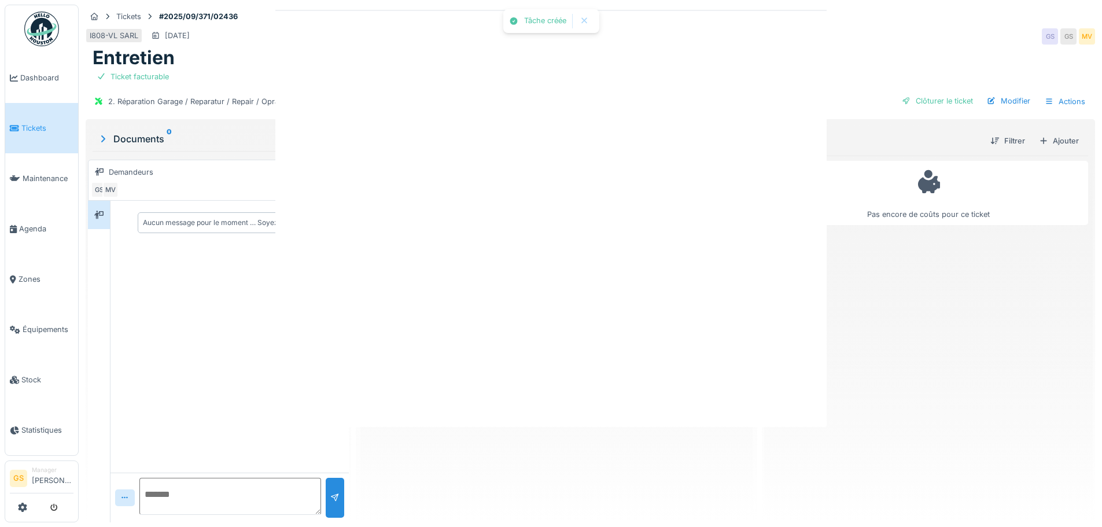
scroll to position [0, 0]
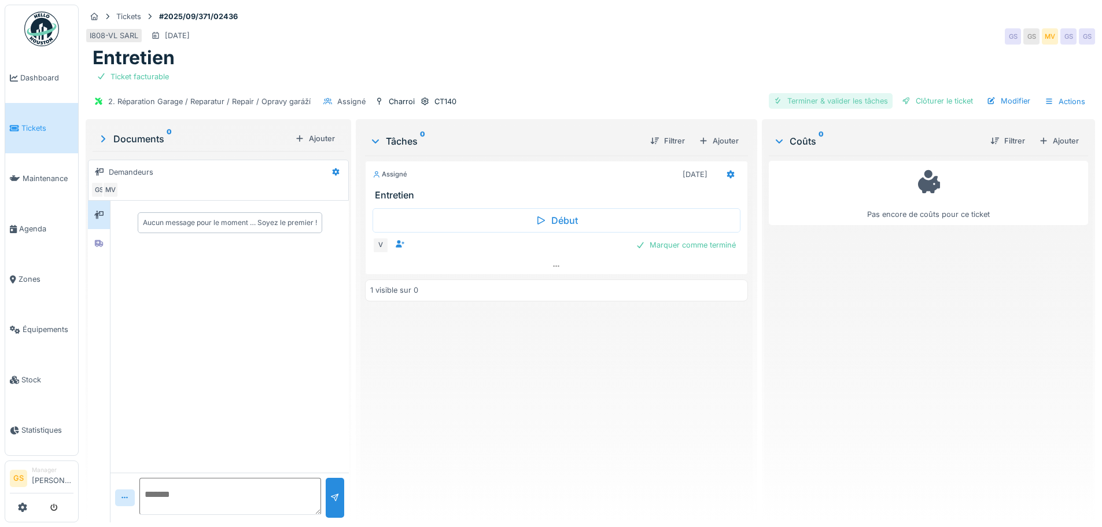
click at [812, 103] on div "Terminer & valider les tâches" at bounding box center [831, 101] width 124 height 16
click at [20, 123] on li "Tickets" at bounding box center [42, 128] width 64 height 11
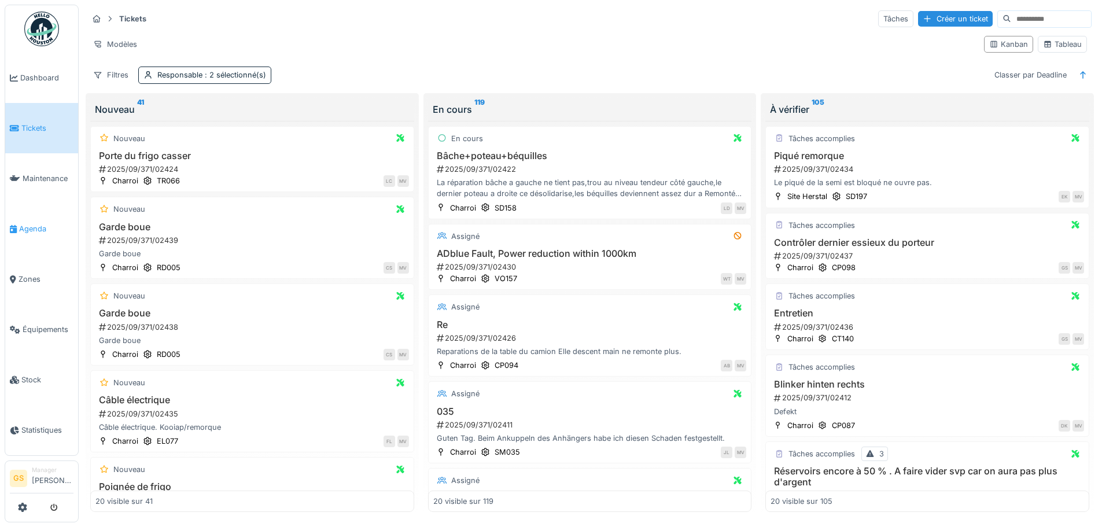
click at [29, 223] on span "Agenda" at bounding box center [46, 228] width 54 height 11
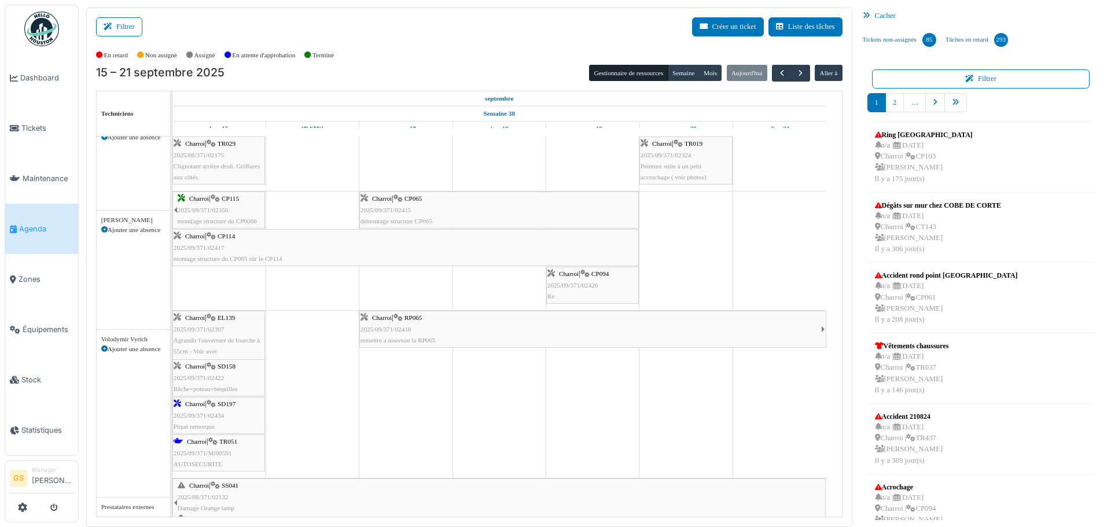
scroll to position [578, 0]
click at [186, 415] on span "2025/09/371/02434" at bounding box center [199, 415] width 51 height 7
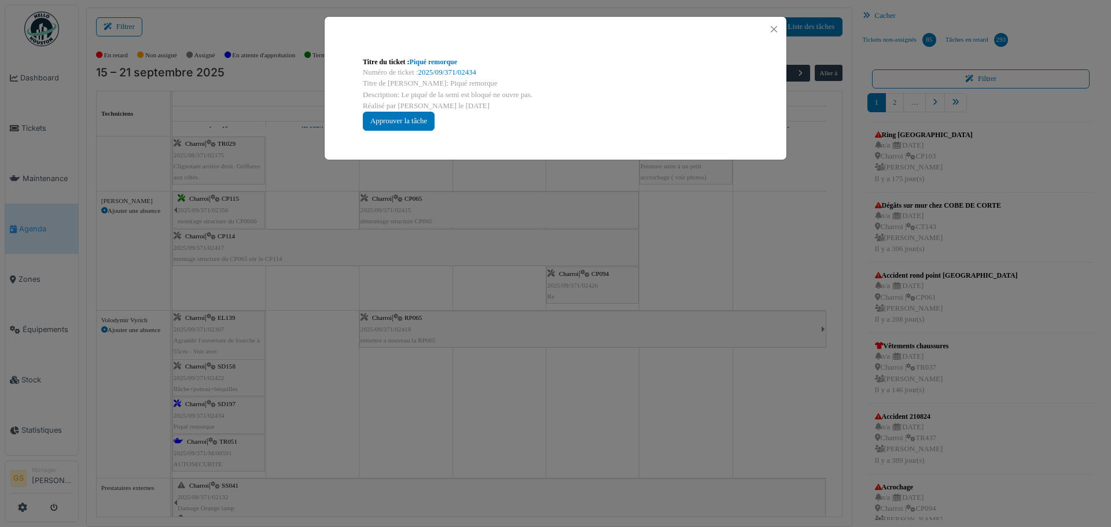
click at [462, 68] on div "Numéro de ticket : 2025/09/371/02434" at bounding box center [555, 72] width 385 height 11
click at [448, 69] on link "2025/09/371/02434" at bounding box center [447, 72] width 58 height 8
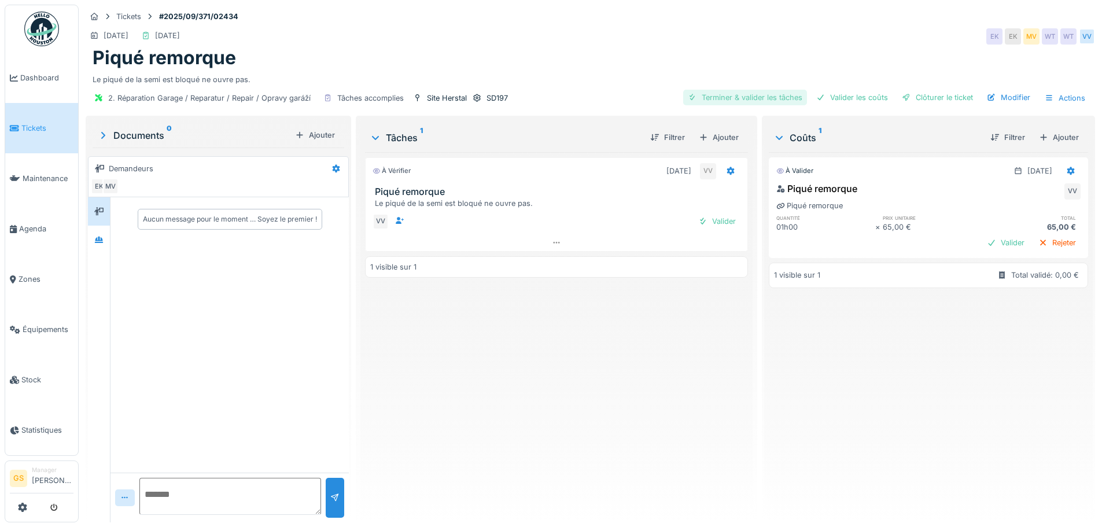
click at [747, 100] on div "Terminer & valider les tâches" at bounding box center [745, 98] width 124 height 16
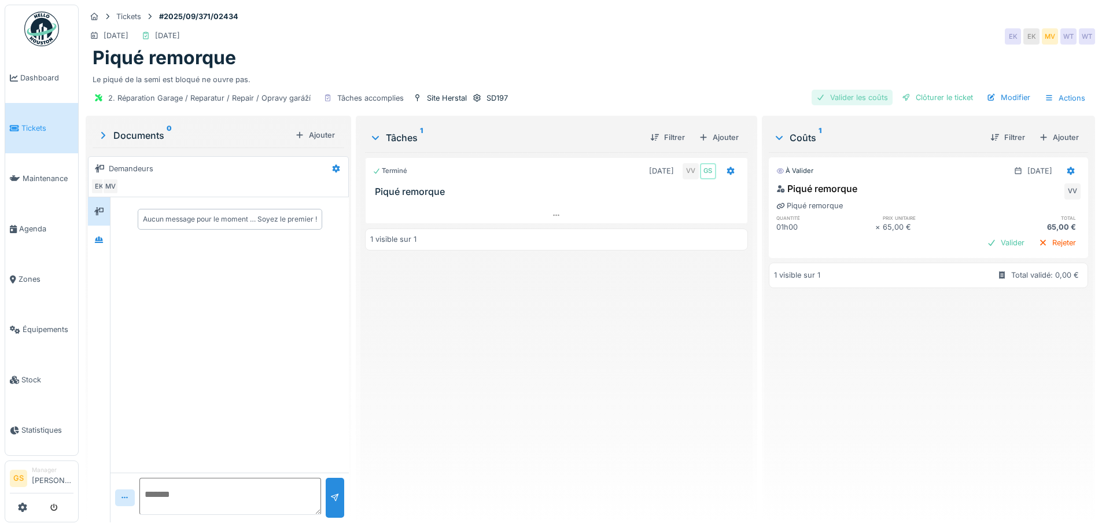
click at [825, 98] on div "Valider les coûts" at bounding box center [852, 98] width 81 height 16
click at [902, 95] on div at bounding box center [906, 97] width 9 height 11
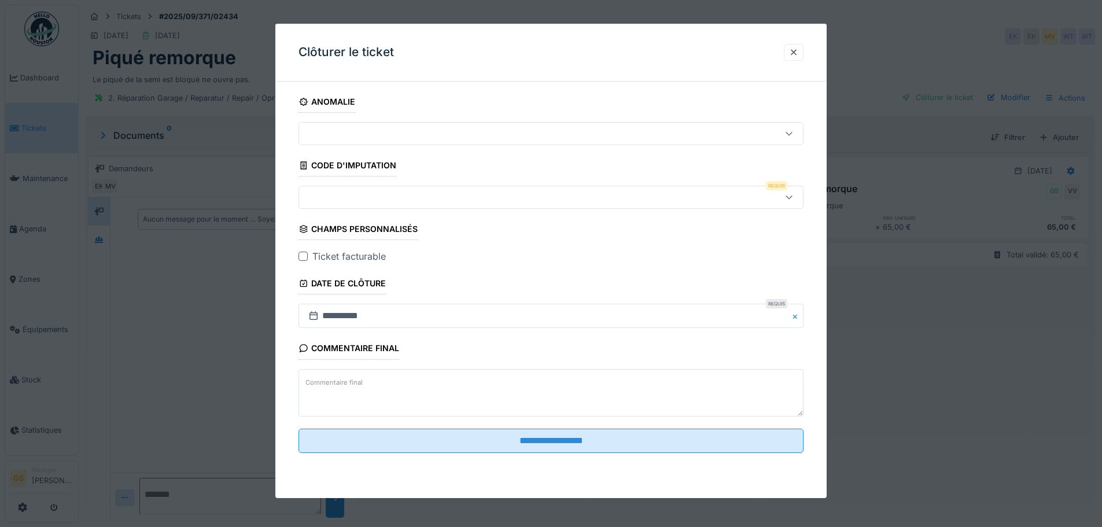
click at [327, 201] on div at bounding box center [522, 197] width 436 height 13
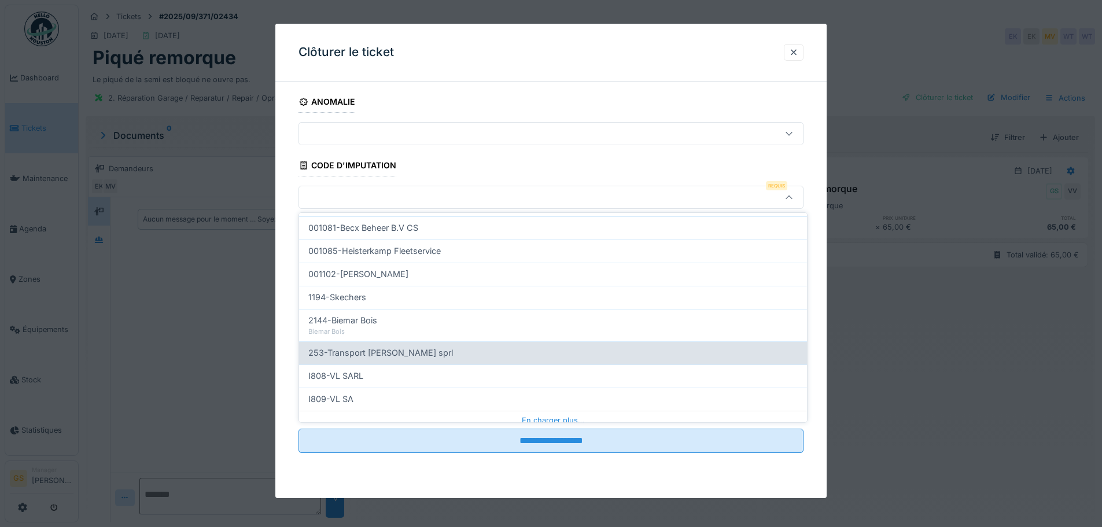
scroll to position [347, 0]
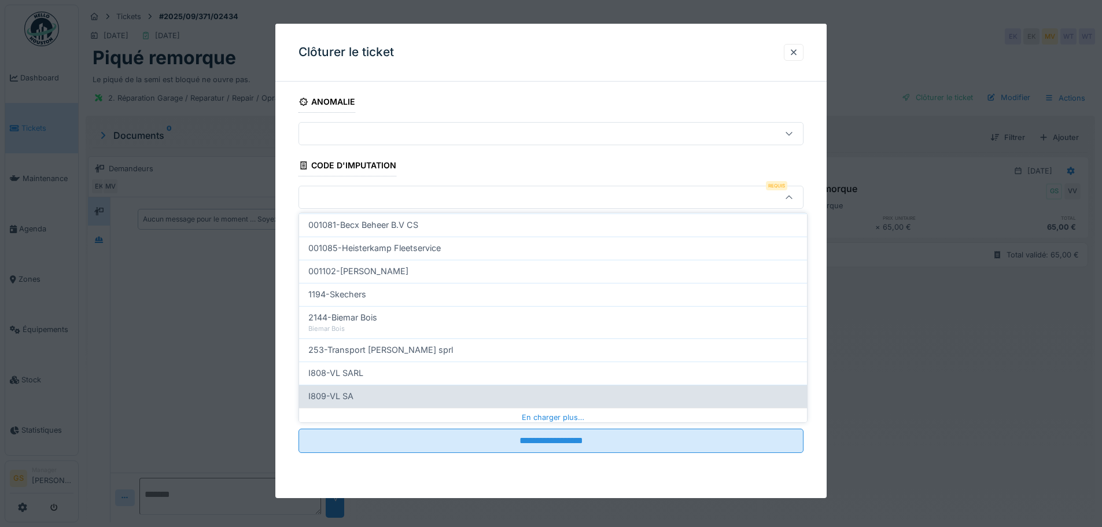
click at [333, 399] on span "I809-VL SA" at bounding box center [330, 396] width 45 height 13
type input "***"
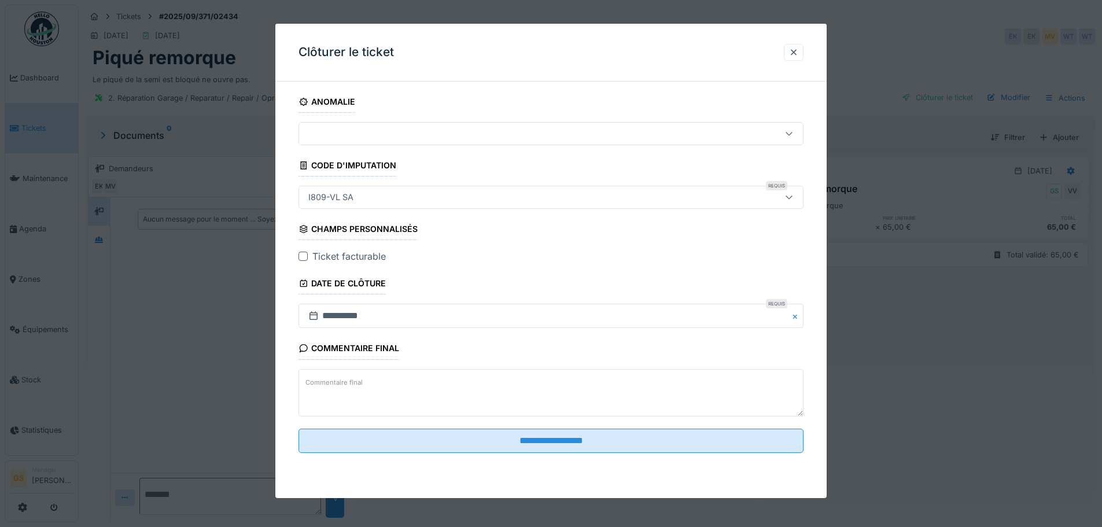
click at [301, 256] on div at bounding box center [302, 256] width 9 height 9
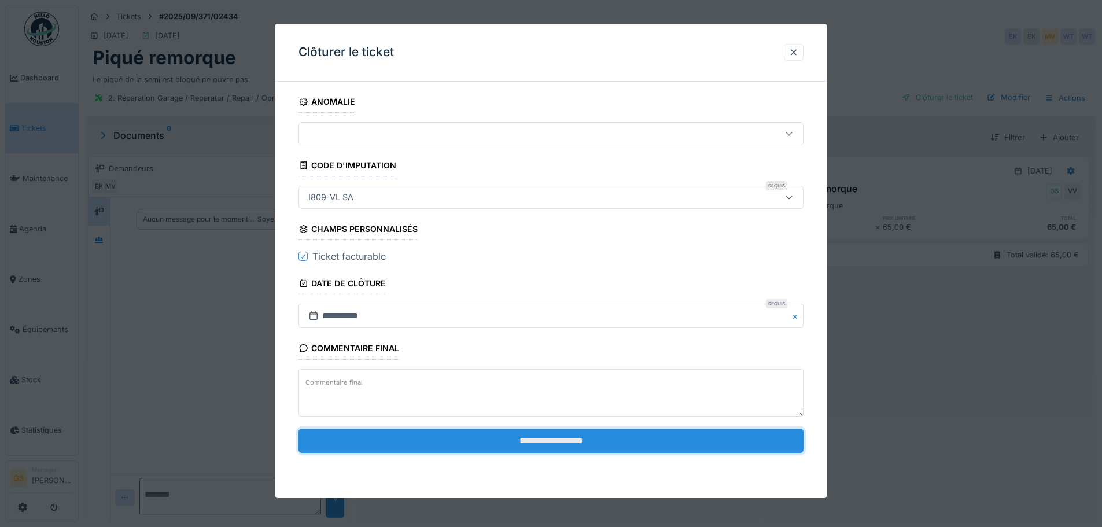
click at [493, 440] on input "**********" at bounding box center [550, 441] width 505 height 24
